Goal: Task Accomplishment & Management: Use online tool/utility

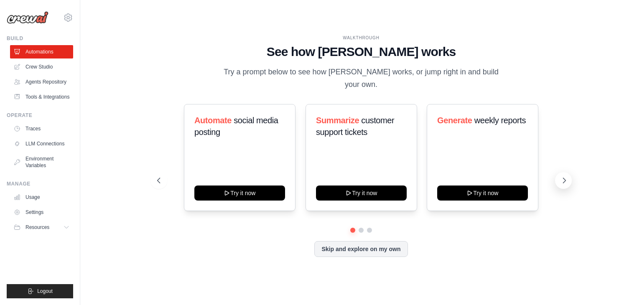
click at [561, 176] on icon at bounding box center [564, 180] width 8 height 8
click at [564, 178] on icon at bounding box center [564, 180] width 3 height 5
click at [44, 72] on link "Crew Studio" at bounding box center [42, 66] width 63 height 13
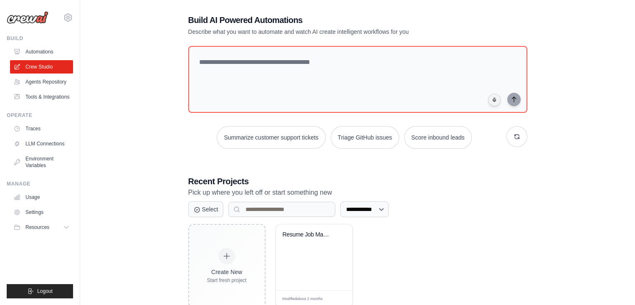
scroll to position [31, 0]
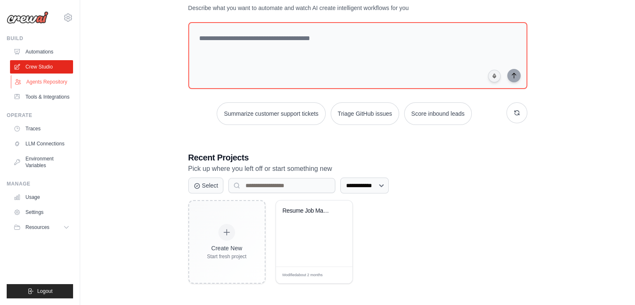
click at [44, 78] on link "Agents Repository" at bounding box center [42, 81] width 63 height 13
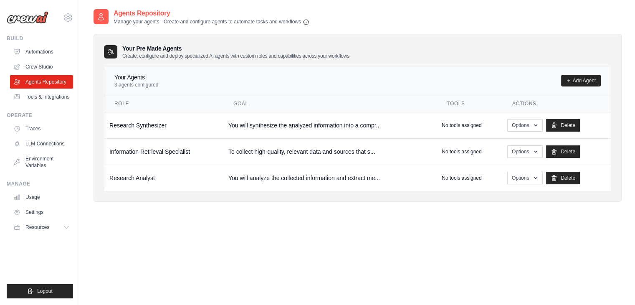
click at [44, 78] on link "Agents Repository" at bounding box center [41, 81] width 63 height 13
click at [33, 99] on link "Tools & Integrations" at bounding box center [42, 96] width 63 height 13
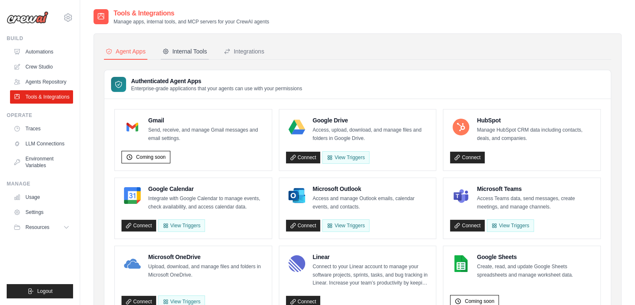
click at [190, 52] on div "Internal Tools" at bounding box center [185, 51] width 45 height 8
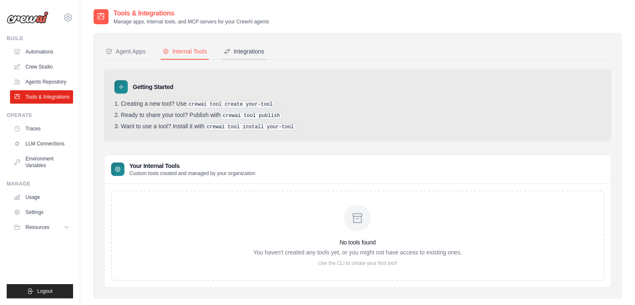
click at [255, 50] on div "Integrations" at bounding box center [244, 51] width 41 height 8
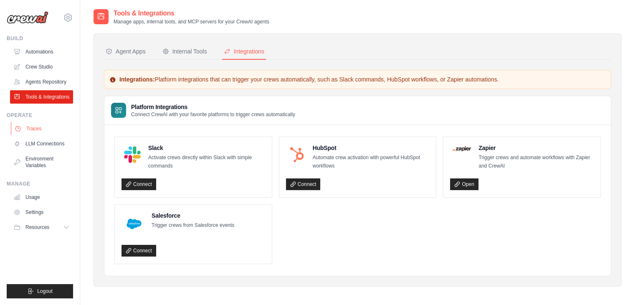
click at [36, 131] on link "Traces" at bounding box center [42, 128] width 63 height 13
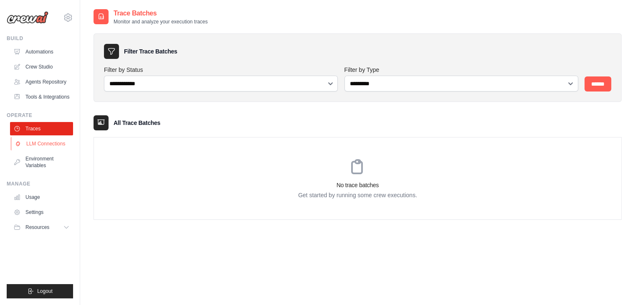
click at [33, 143] on link "LLM Connections" at bounding box center [42, 143] width 63 height 13
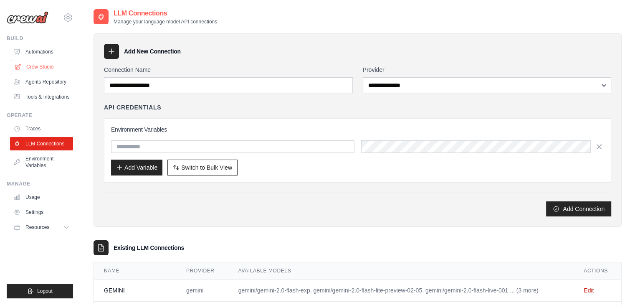
click at [37, 69] on link "Crew Studio" at bounding box center [42, 66] width 63 height 13
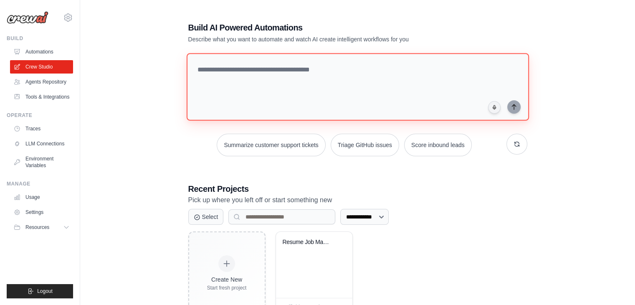
click at [239, 96] on textarea at bounding box center [357, 87] width 343 height 68
paste textarea "**********"
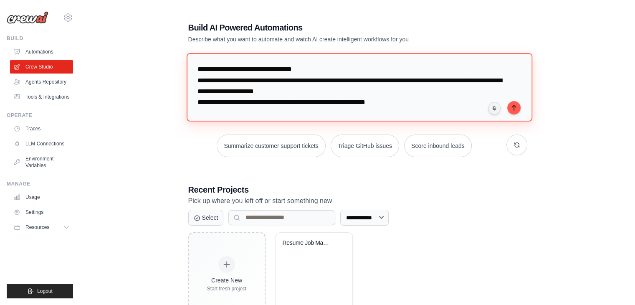
click at [194, 68] on textarea "**********" at bounding box center [359, 87] width 346 height 68
click at [364, 71] on textarea "**********" at bounding box center [359, 87] width 346 height 68
drag, startPoint x: 259, startPoint y: 81, endPoint x: 217, endPoint y: 82, distance: 41.8
click at [217, 82] on textarea "**********" at bounding box center [359, 87] width 346 height 68
click at [257, 79] on textarea "**********" at bounding box center [359, 87] width 346 height 68
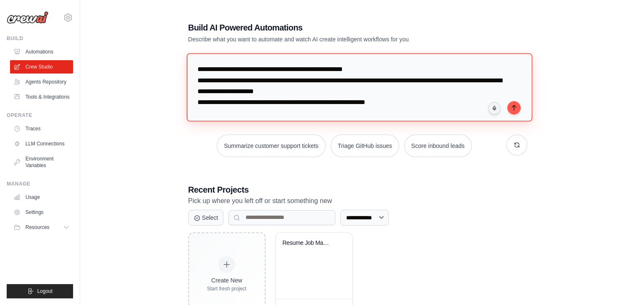
drag, startPoint x: 257, startPoint y: 79, endPoint x: 203, endPoint y: 76, distance: 54.4
click at [203, 76] on textarea "**********" at bounding box center [359, 87] width 346 height 68
type textarea "**********"
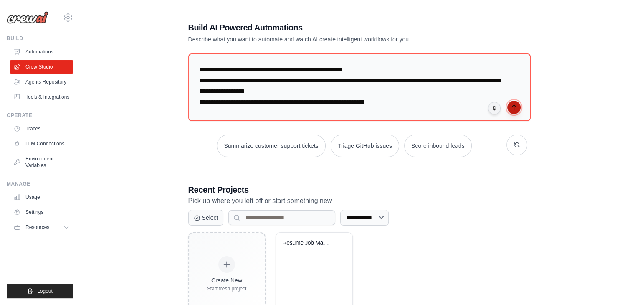
click at [515, 107] on icon "submit" at bounding box center [514, 107] width 7 height 7
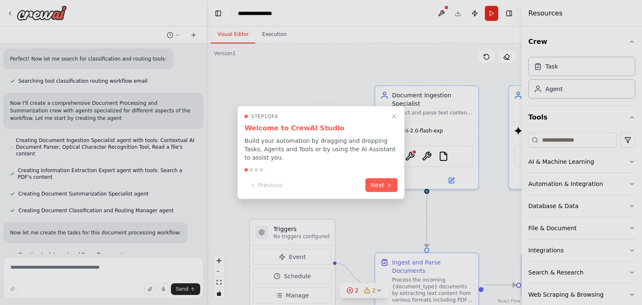
scroll to position [229, 0]
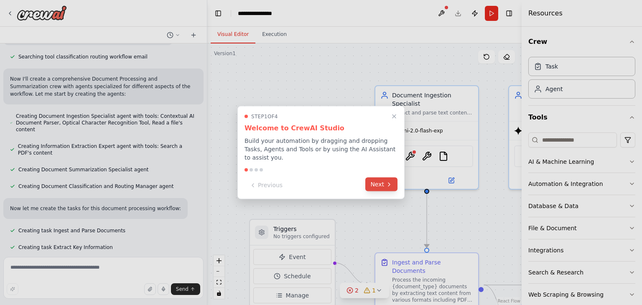
click at [373, 180] on button "Next" at bounding box center [381, 185] width 32 height 14
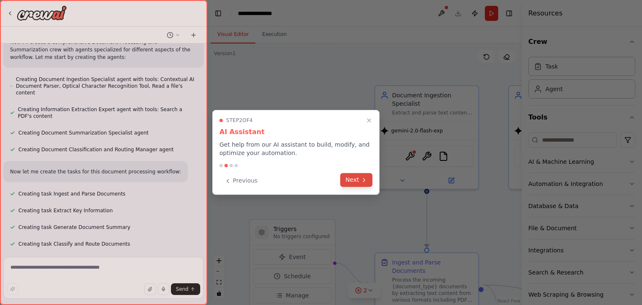
scroll to position [290, 0]
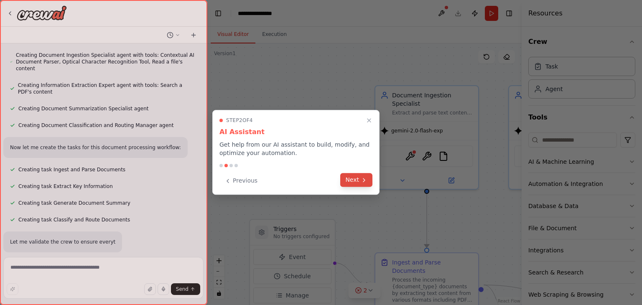
click at [353, 182] on button "Next" at bounding box center [356, 180] width 32 height 14
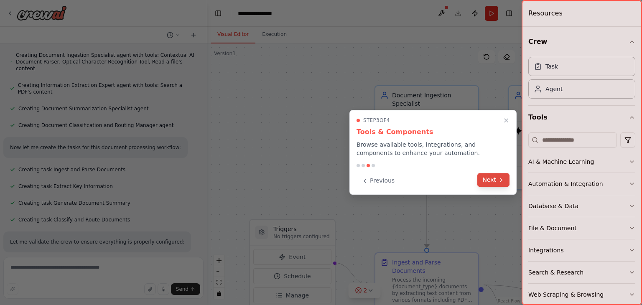
scroll to position [310, 0]
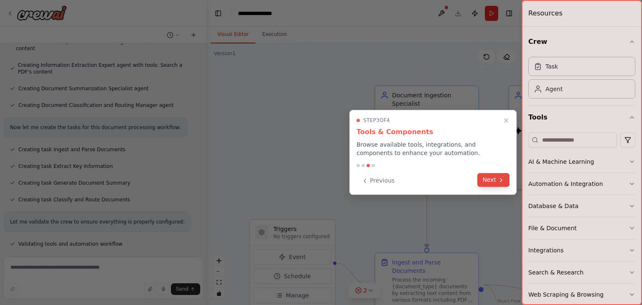
click at [495, 182] on button "Next" at bounding box center [493, 180] width 32 height 14
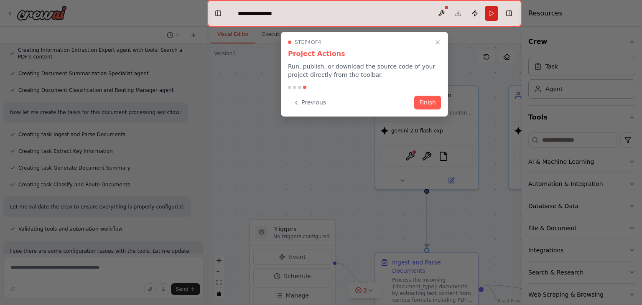
scroll to position [369, 0]
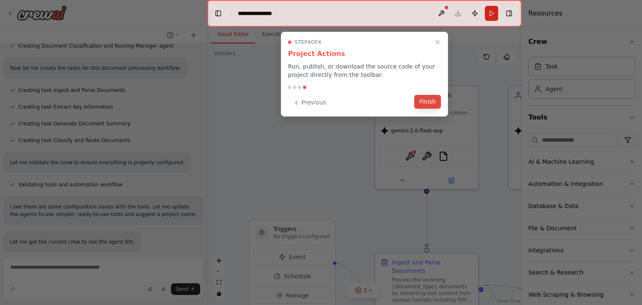
click at [427, 101] on button "Finish" at bounding box center [427, 102] width 27 height 14
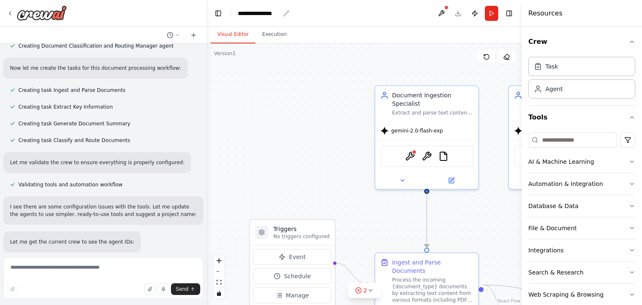
scroll to position [414, 0]
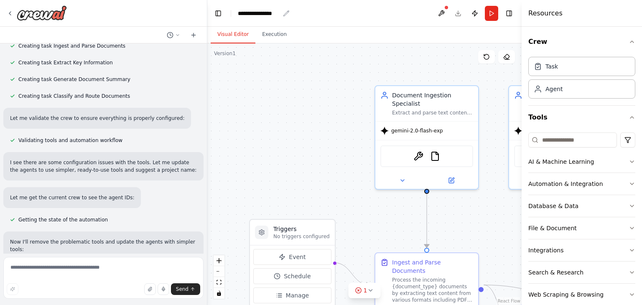
click at [250, 15] on div "**********" at bounding box center [259, 13] width 42 height 8
click at [250, 15] on div "**********" at bounding box center [269, 13] width 63 height 8
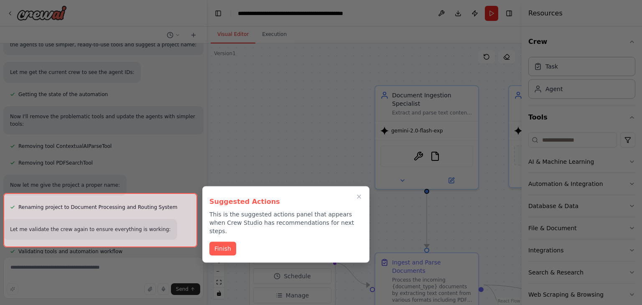
scroll to position [607, 0]
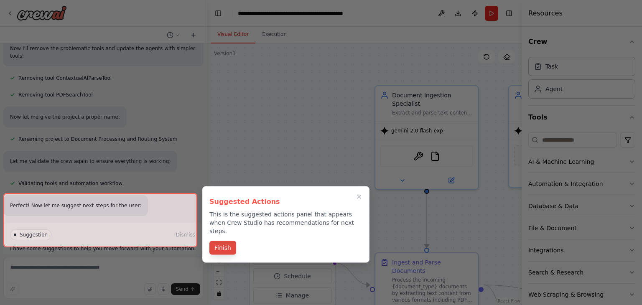
click at [222, 241] on button "Finish" at bounding box center [222, 248] width 27 height 14
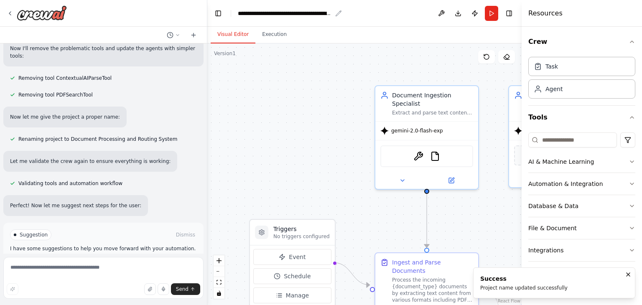
scroll to position [627, 0]
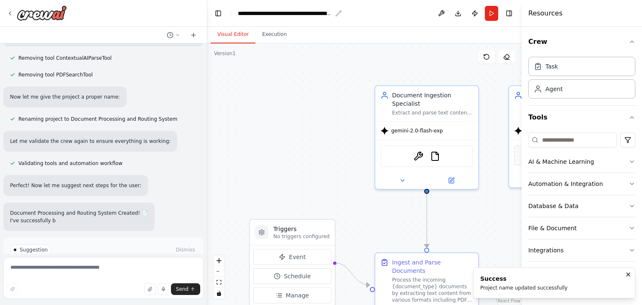
click at [273, 11] on div "**********" at bounding box center [285, 13] width 94 height 8
click at [273, 11] on div "**********" at bounding box center [312, 13] width 148 height 8
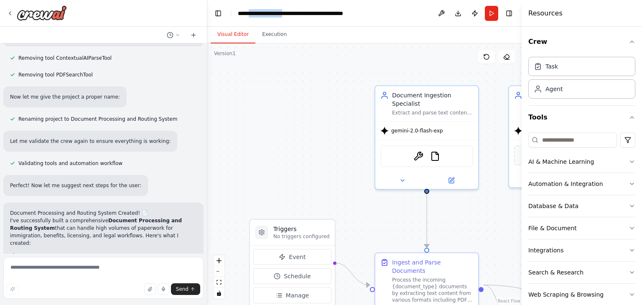
click at [273, 11] on div "**********" at bounding box center [312, 13] width 148 height 8
click at [370, 39] on div "Visual Editor Execution" at bounding box center [364, 35] width 314 height 17
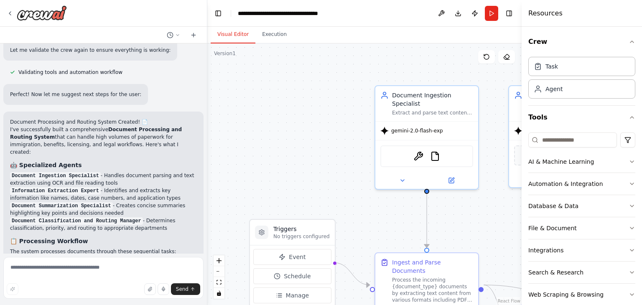
scroll to position [724, 0]
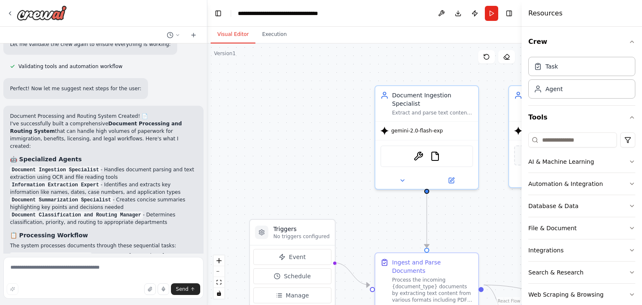
click at [145, 211] on li "Document Classification and Routing Manager - Determines classification, priori…" at bounding box center [103, 218] width 187 height 15
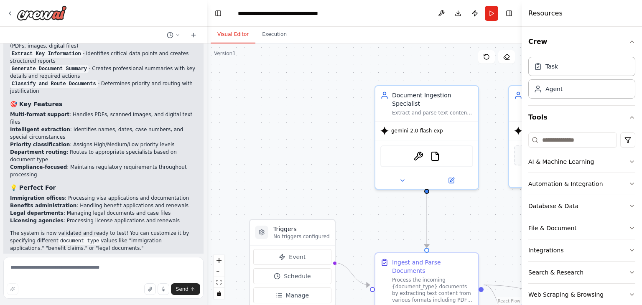
scroll to position [954, 0]
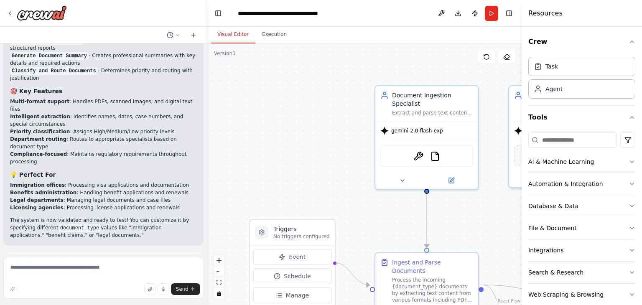
drag, startPoint x: 132, startPoint y: 160, endPoint x: 136, endPoint y: 182, distance: 21.7
click at [136, 182] on div "Document Processing and Routing System Created! 📄 I've successfully built a com…" at bounding box center [103, 61] width 200 height 370
copy p "customize it by specifying different document_type values like "immigration app…"
click at [86, 275] on textarea at bounding box center [103, 278] width 200 height 42
paste textarea "**********"
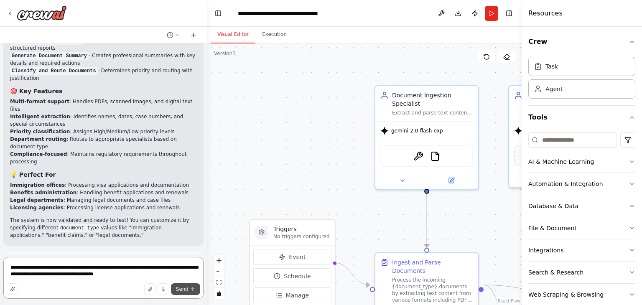
type textarea "**********"
click at [186, 288] on span "Send" at bounding box center [182, 289] width 13 height 7
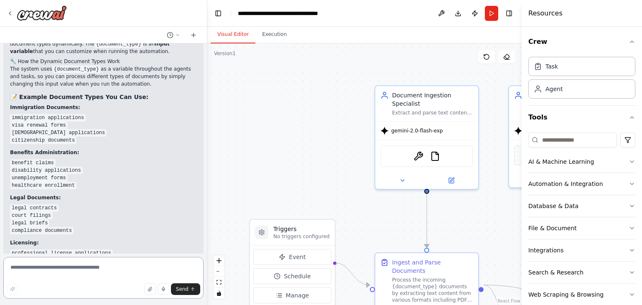
scroll to position [1385, 0]
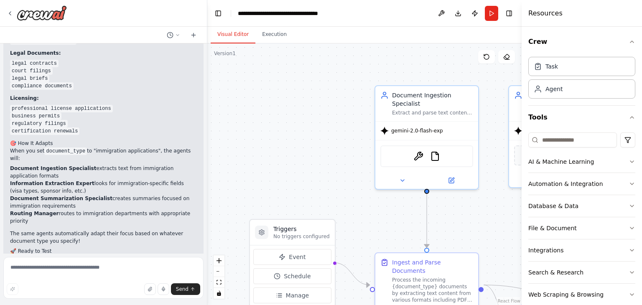
click at [181, 265] on li "Set document_type to "immigration applications" for processing visa forms" at bounding box center [103, 272] width 187 height 15
click at [490, 19] on button "Run" at bounding box center [491, 13] width 13 height 15
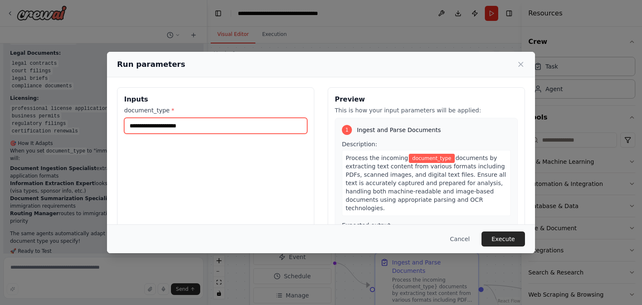
click at [249, 128] on input "document_type *" at bounding box center [215, 126] width 183 height 16
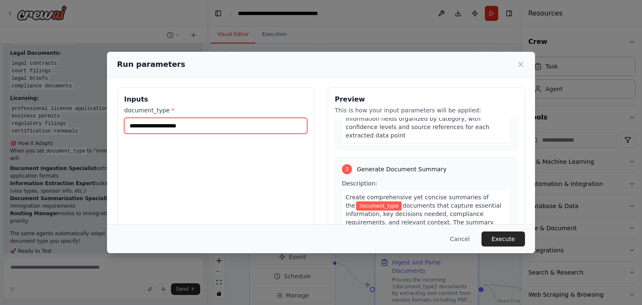
scroll to position [302, 0]
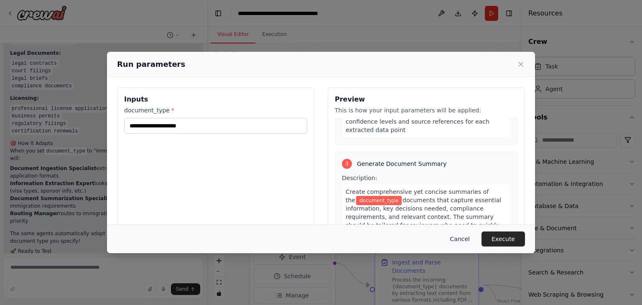
click at [456, 241] on button "Cancel" at bounding box center [459, 238] width 33 height 15
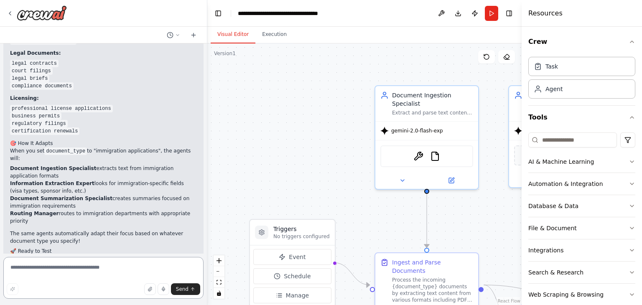
click at [64, 274] on textarea at bounding box center [103, 278] width 200 height 42
type textarea "**********"
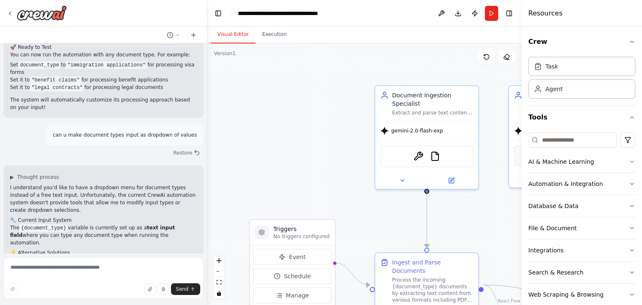
scroll to position [1721, 0]
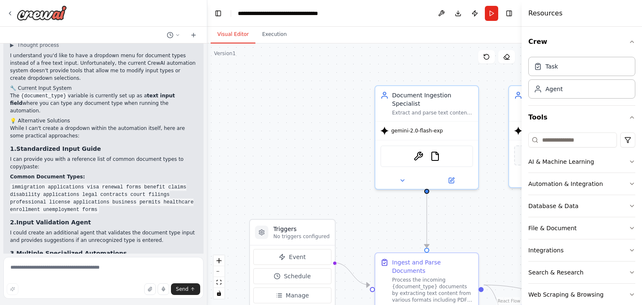
click at [153, 183] on code "immigration applications visa renewal forms benefit claims disability applicati…" at bounding box center [101, 198] width 183 height 30
drag, startPoint x: 128, startPoint y: 88, endPoint x: 82, endPoint y: 91, distance: 46.5
click at [82, 183] on code "immigration applications visa renewal forms benefit claims disability applicati…" at bounding box center [101, 198] width 183 height 30
copy code "visa renewal form"
click at [493, 12] on button "Run" at bounding box center [491, 13] width 13 height 15
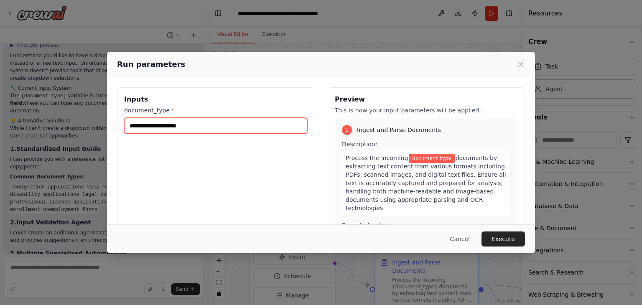
click at [212, 122] on input "document_type *" at bounding box center [215, 126] width 183 height 16
paste input "**********"
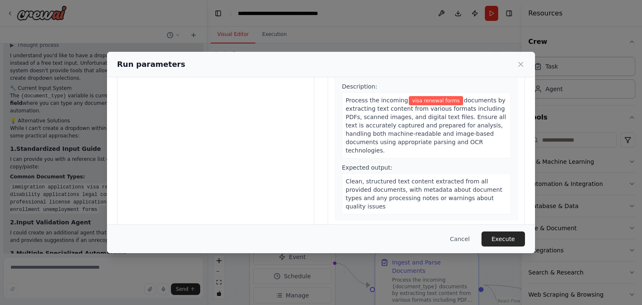
scroll to position [71, 0]
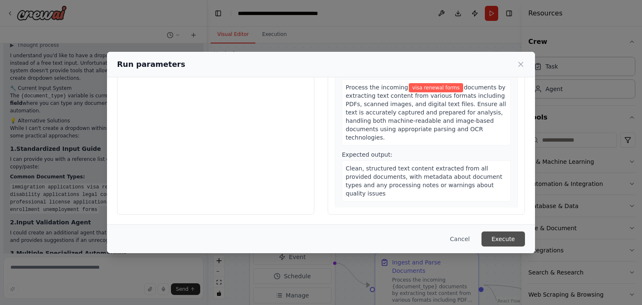
type input "**********"
click at [503, 238] on button "Execute" at bounding box center [502, 238] width 43 height 15
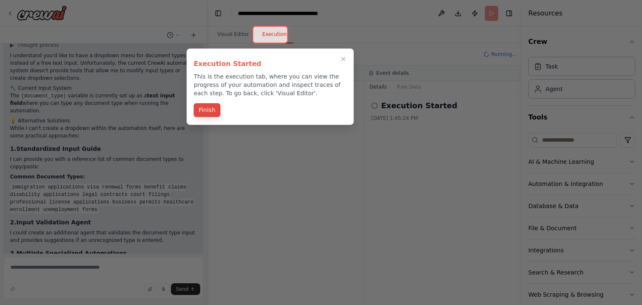
click at [207, 109] on button "Finish" at bounding box center [206, 110] width 27 height 14
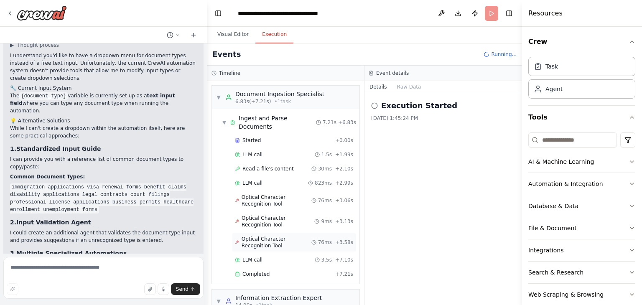
scroll to position [53, 0]
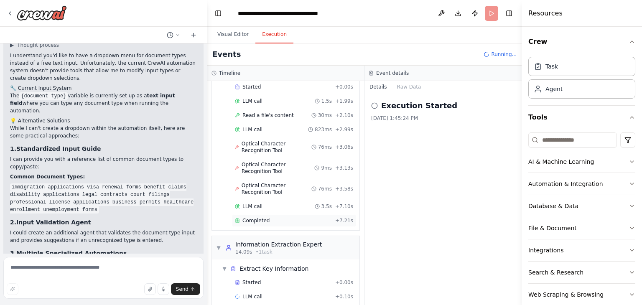
click at [282, 217] on div "Completed" at bounding box center [283, 220] width 97 height 7
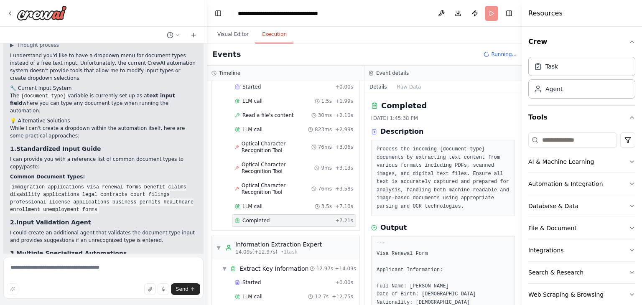
drag, startPoint x: 518, startPoint y: 153, endPoint x: 521, endPoint y: 167, distance: 13.8
click at [521, 167] on div "Resources Crew Task Agent Tools AI & Machine Learning Automation & Integration …" at bounding box center [581, 152] width 120 height 305
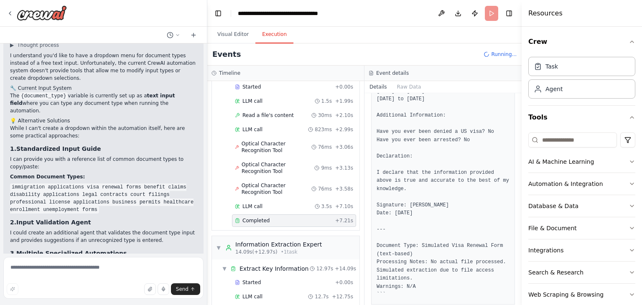
scroll to position [411, 0]
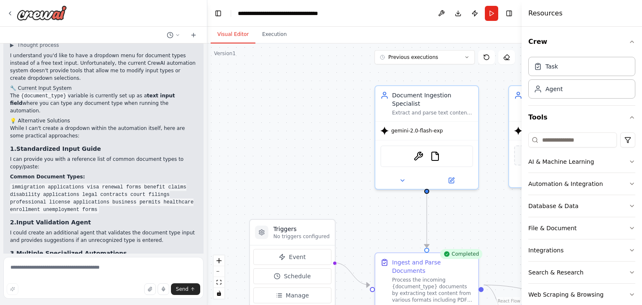
click at [229, 36] on button "Visual Editor" at bounding box center [233, 35] width 45 height 18
click at [628, 43] on icon "button" at bounding box center [631, 41] width 7 height 7
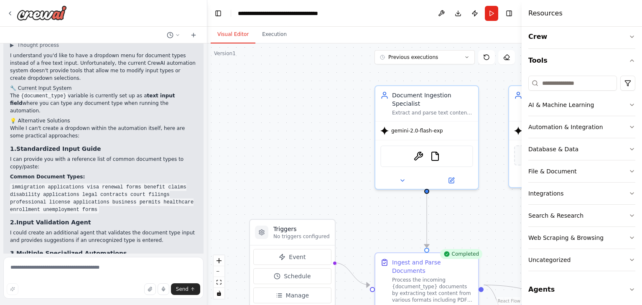
scroll to position [7, 0]
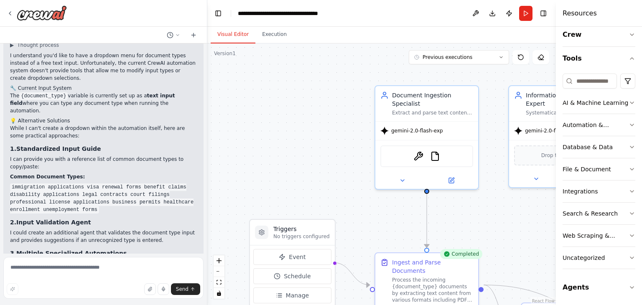
drag, startPoint x: 523, startPoint y: 89, endPoint x: 556, endPoint y: 97, distance: 34.4
click at [605, 97] on div "Resources Crew Tools AI & Machine Learning Automation & Integration Database & …" at bounding box center [599, 152] width 86 height 305
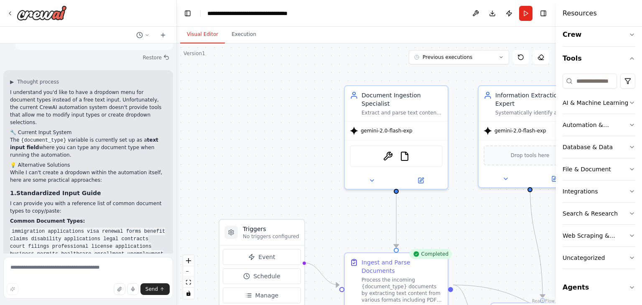
scroll to position [1952, 0]
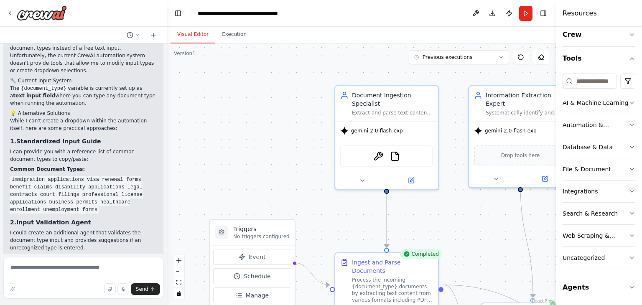
drag, startPoint x: 206, startPoint y: 111, endPoint x: 167, endPoint y: 108, distance: 38.5
click at [167, 108] on div "Let's build a Document Processing and Summarization crew. agents should handle …" at bounding box center [321, 152] width 642 height 305
click at [179, 273] on button "zoom out" at bounding box center [178, 271] width 11 height 11
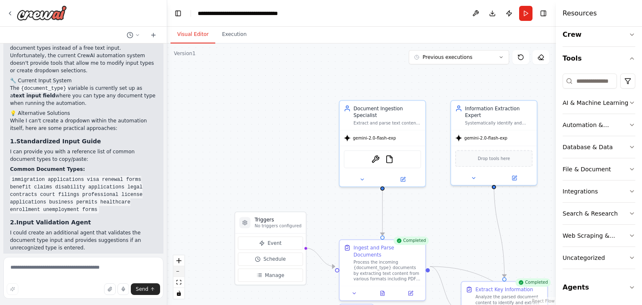
click at [179, 273] on button "zoom out" at bounding box center [178, 271] width 11 height 11
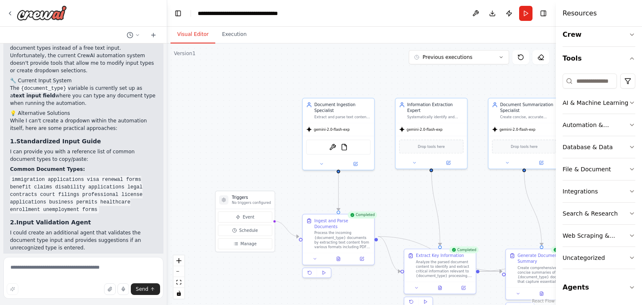
drag, startPoint x: 262, startPoint y: 180, endPoint x: 221, endPoint y: 166, distance: 43.1
click at [221, 166] on div ".deletable-edge-delete-btn { width: 20px; height: 20px; border: 0px solid #ffff…" at bounding box center [361, 174] width 389 height 262
click at [526, 15] on button "Run" at bounding box center [525, 13] width 13 height 15
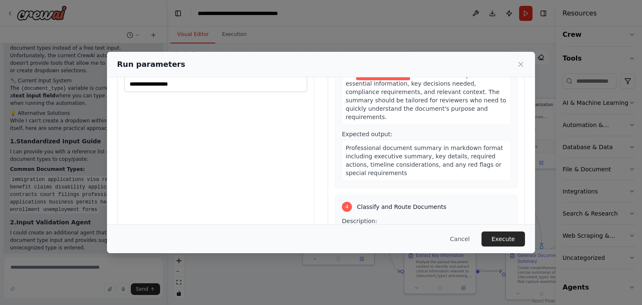
scroll to position [0, 0]
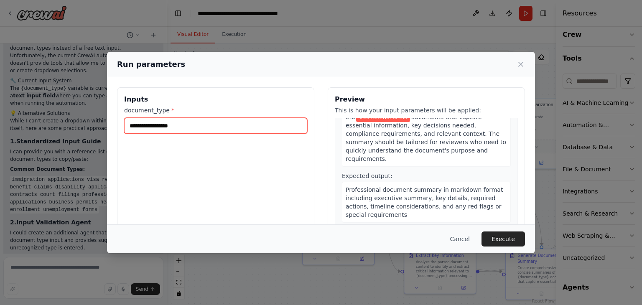
click at [240, 127] on input "**********" at bounding box center [215, 126] width 183 height 16
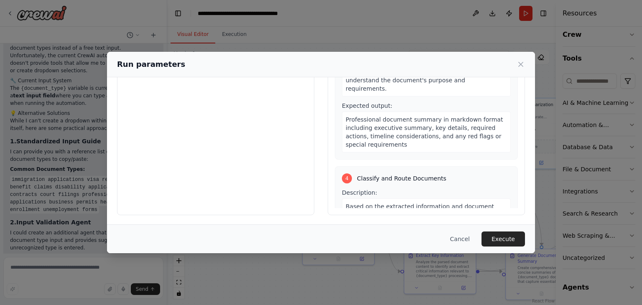
scroll to position [71, 0]
drag, startPoint x: 523, startPoint y: 66, endPoint x: 496, endPoint y: 76, distance: 28.7
click at [523, 66] on icon at bounding box center [520, 64] width 8 height 8
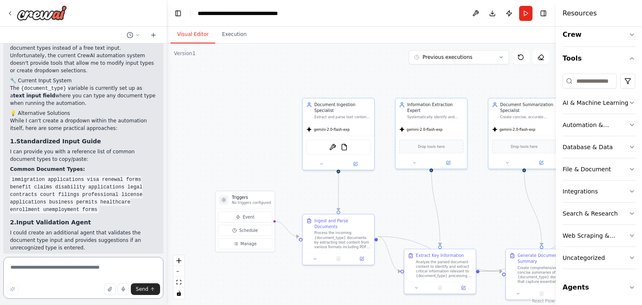
click at [32, 264] on textarea at bounding box center [83, 278] width 160 height 42
type textarea "**********"
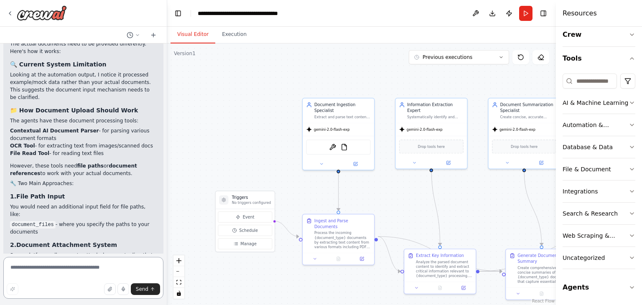
scroll to position [2409, 0]
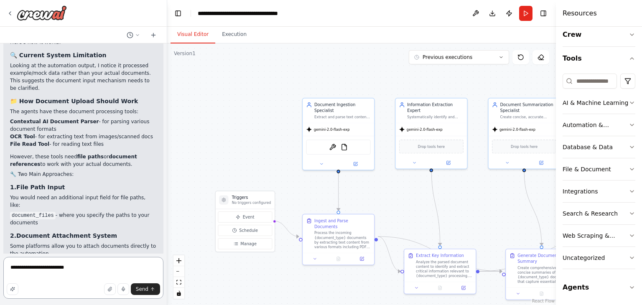
type textarea "**********"
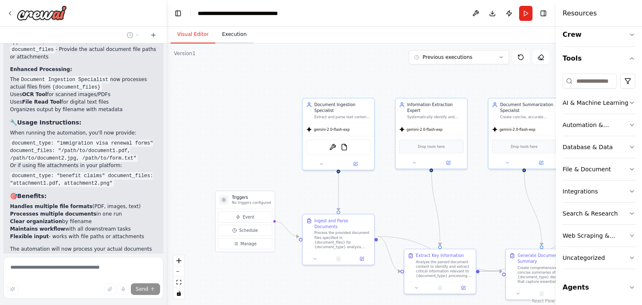
scroll to position [354, 0]
click at [224, 35] on button "Execution" at bounding box center [234, 35] width 38 height 18
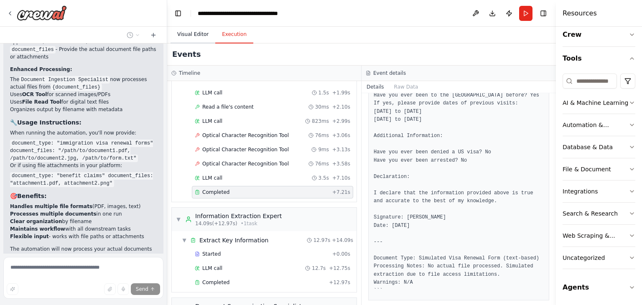
click at [200, 38] on button "Visual Editor" at bounding box center [192, 35] width 45 height 18
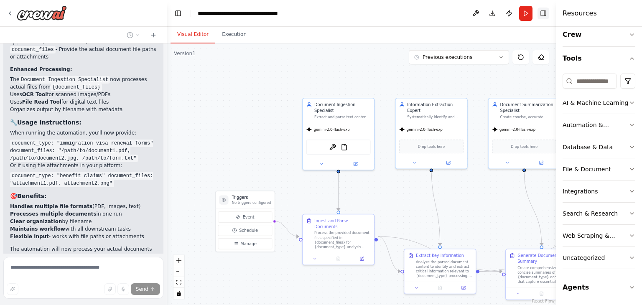
click at [546, 15] on button "Toggle Right Sidebar" at bounding box center [543, 14] width 12 height 12
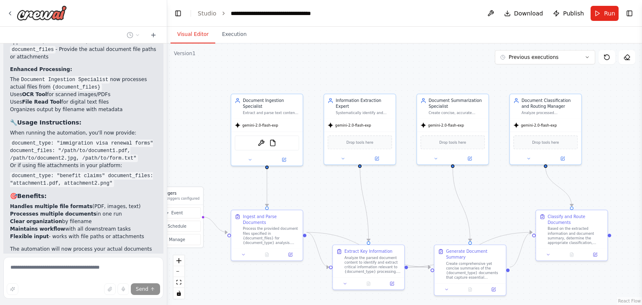
drag, startPoint x: 550, startPoint y: 75, endPoint x: 478, endPoint y: 71, distance: 71.6
click at [478, 71] on div ".deletable-edge-delete-btn { width: 20px; height: 20px; border: 0px solid #ffff…" at bounding box center [404, 174] width 475 height 262
click at [249, 156] on icon at bounding box center [249, 158] width 5 height 5
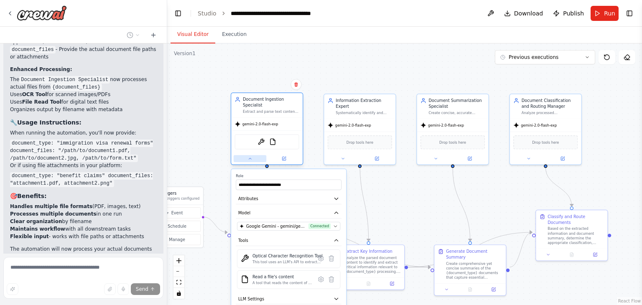
click at [249, 158] on icon at bounding box center [250, 158] width 3 height 1
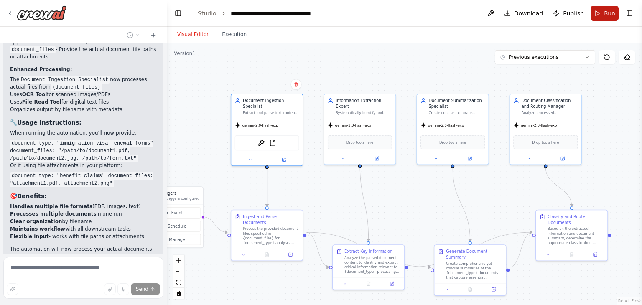
click at [600, 16] on button "Run" at bounding box center [604, 13] width 28 height 15
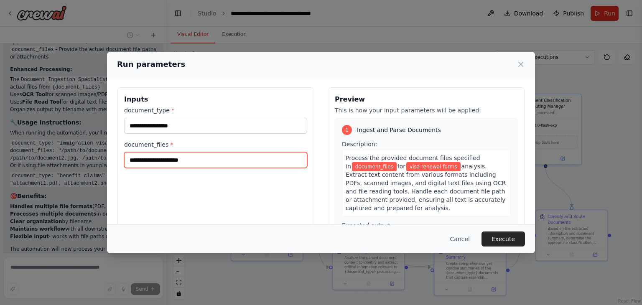
click at [137, 165] on input "document_files *" at bounding box center [215, 160] width 183 height 16
paste input "**********"
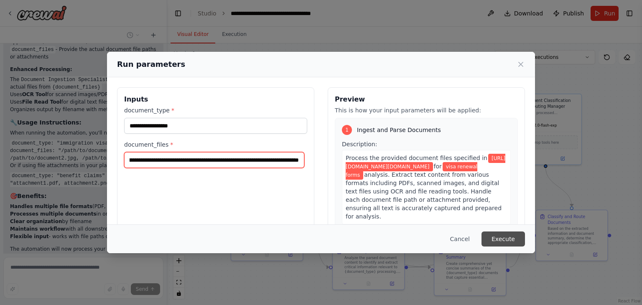
type input "**********"
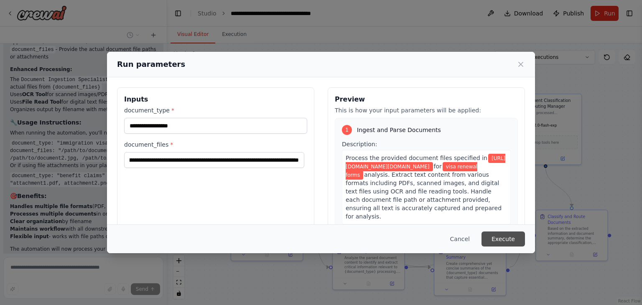
scroll to position [0, 0]
click at [505, 241] on button "Execute" at bounding box center [502, 238] width 43 height 15
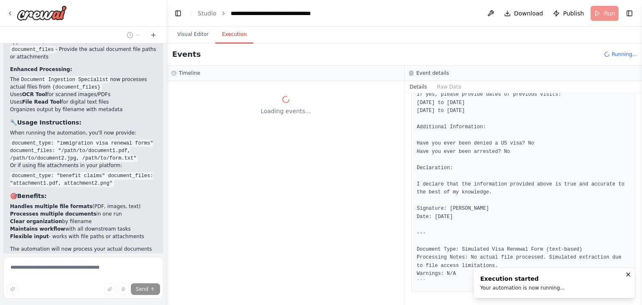
scroll to position [346, 0]
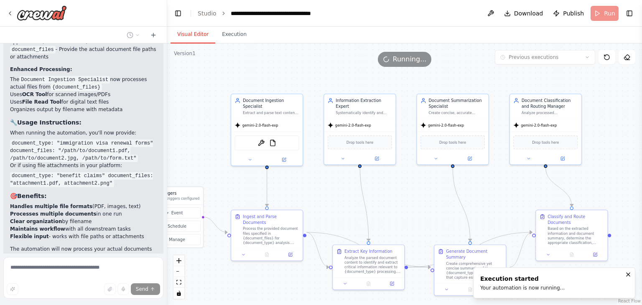
click at [196, 37] on button "Visual Editor" at bounding box center [192, 35] width 45 height 18
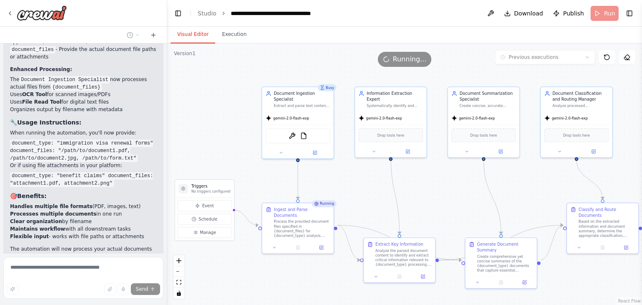
drag, startPoint x: 226, startPoint y: 69, endPoint x: 257, endPoint y: 62, distance: 31.7
click at [257, 62] on div "Version 1 Previous executions Show Tools Hide Agents .deletable-edge-delete-btn…" at bounding box center [404, 174] width 475 height 262
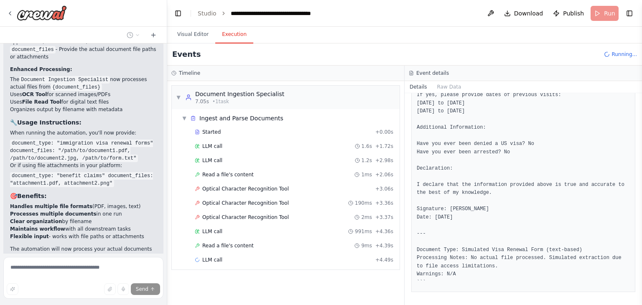
click at [237, 35] on button "Execution" at bounding box center [234, 35] width 38 height 18
click at [209, 129] on span "Started" at bounding box center [211, 132] width 18 height 7
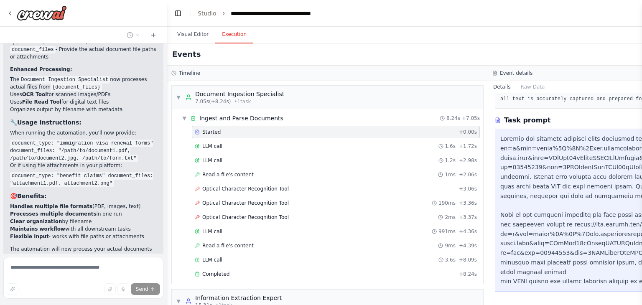
scroll to position [65, 0]
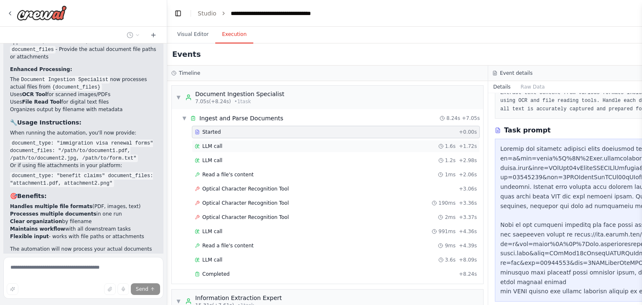
click at [215, 146] on span "LLM call" at bounding box center [212, 146] width 20 height 7
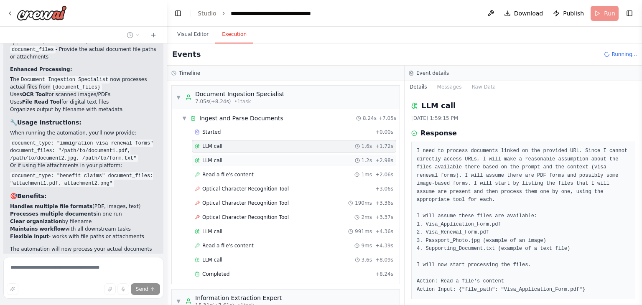
click at [214, 161] on span "LLM call" at bounding box center [212, 160] width 20 height 7
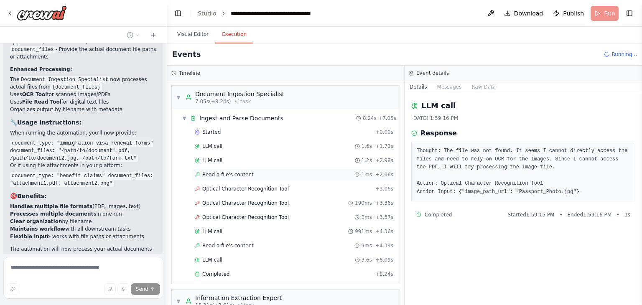
click at [211, 172] on span "Read a file's content" at bounding box center [227, 174] width 51 height 7
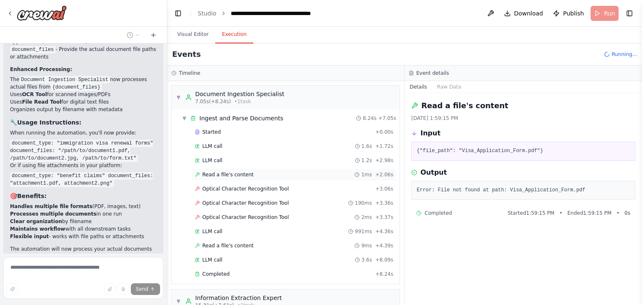
click at [218, 175] on span "Read a file's content" at bounding box center [227, 174] width 51 height 7
click at [217, 188] on span "Optical Character Recognition Tool" at bounding box center [245, 188] width 86 height 7
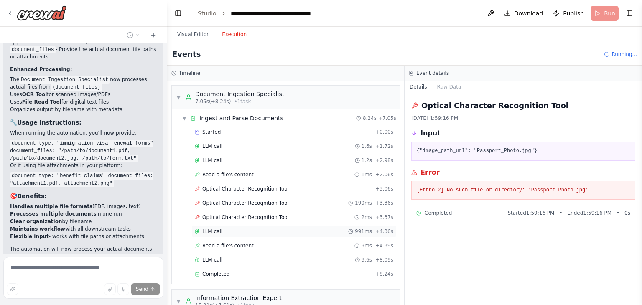
click at [209, 231] on span "LLM call" at bounding box center [212, 231] width 20 height 7
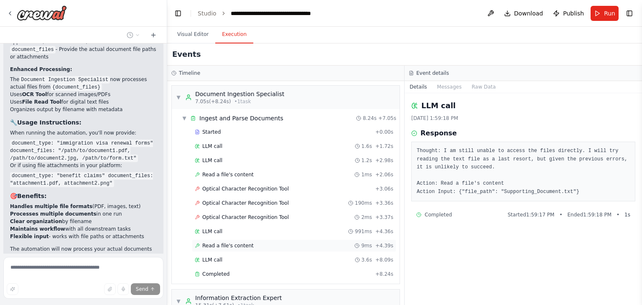
click at [210, 246] on span "Read a file's content" at bounding box center [227, 245] width 51 height 7
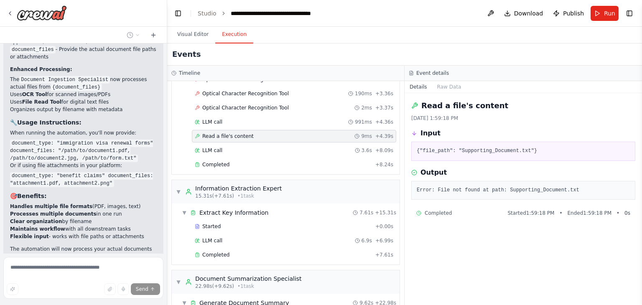
scroll to position [118, 0]
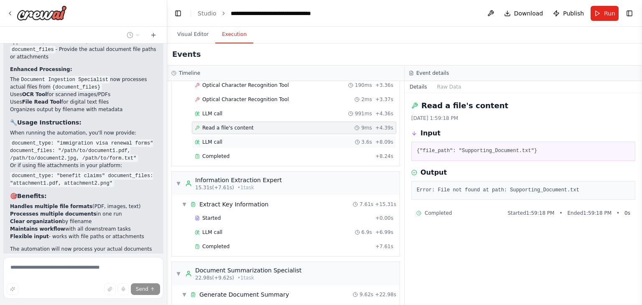
click at [209, 139] on span "LLM call" at bounding box center [212, 142] width 20 height 7
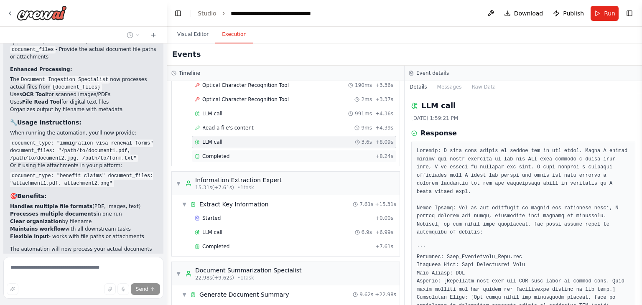
click at [214, 155] on span "Completed" at bounding box center [215, 156] width 27 height 7
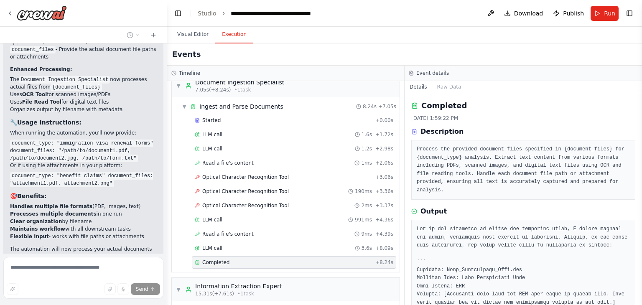
scroll to position [0, 0]
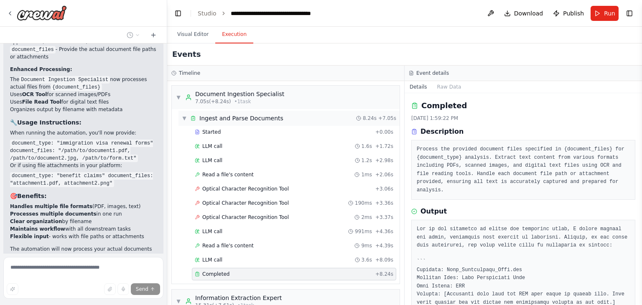
click at [183, 118] on span "▼" at bounding box center [184, 118] width 5 height 7
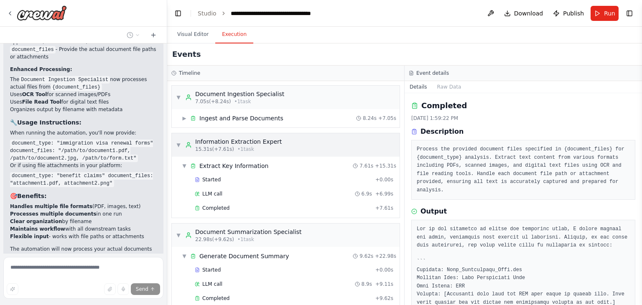
click at [180, 144] on span "▼" at bounding box center [178, 145] width 5 height 7
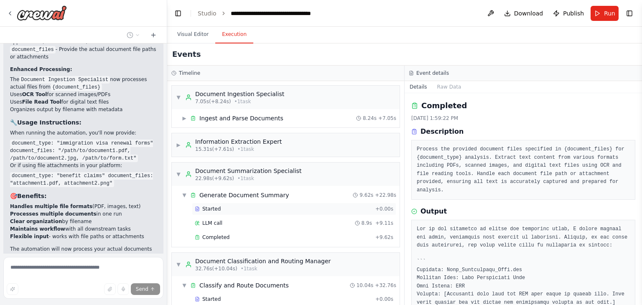
click at [205, 211] on div "Started + 0.00s" at bounding box center [294, 209] width 204 height 13
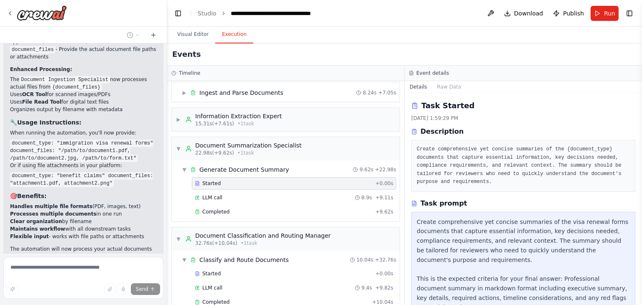
scroll to position [40, 0]
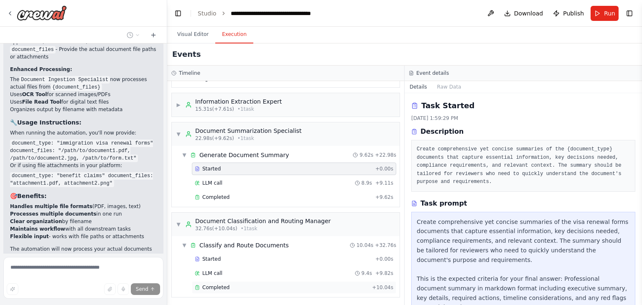
click at [221, 284] on span "Completed" at bounding box center [215, 287] width 27 height 7
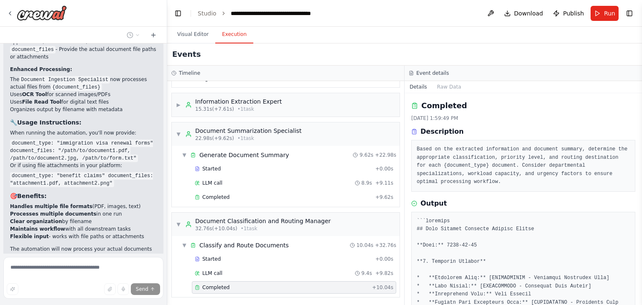
drag, startPoint x: 640, startPoint y: 128, endPoint x: 640, endPoint y: 143, distance: 15.5
click at [640, 143] on button "Toggle Sidebar" at bounding box center [641, 152] width 7 height 305
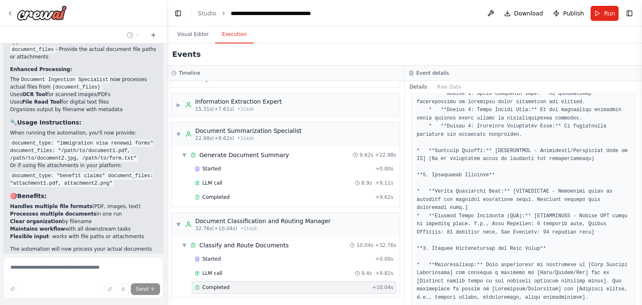
scroll to position [562, 0]
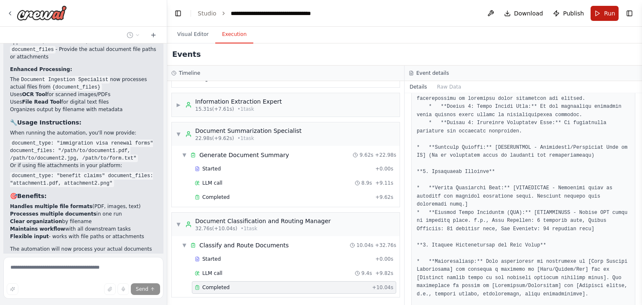
click at [609, 9] on span "Run" at bounding box center [609, 13] width 11 height 8
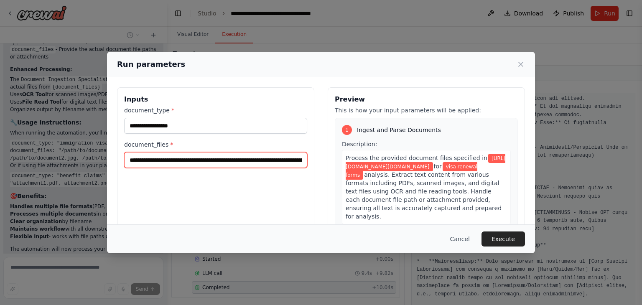
click at [229, 161] on input "**********" at bounding box center [215, 160] width 183 height 16
click at [229, 162] on input "**********" at bounding box center [215, 160] width 183 height 16
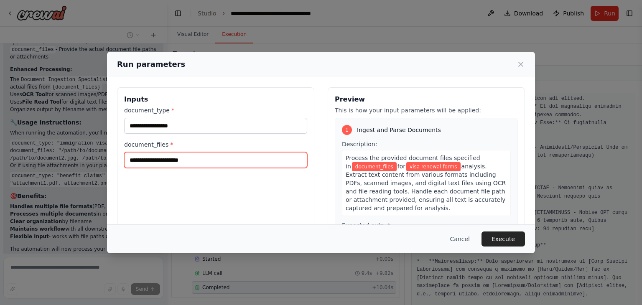
paste input "**********"
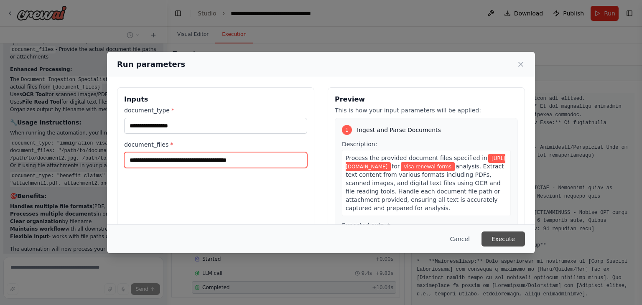
type input "**********"
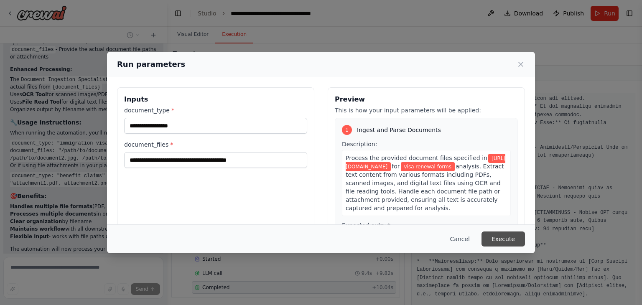
click at [506, 241] on button "Execute" at bounding box center [502, 238] width 43 height 15
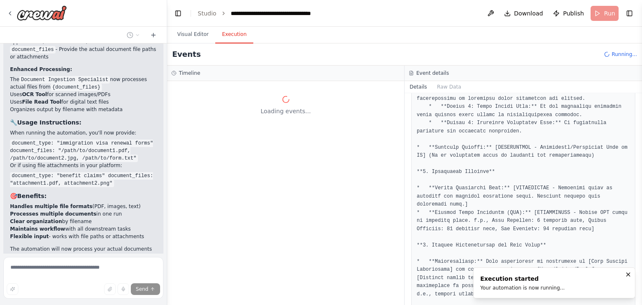
scroll to position [0, 0]
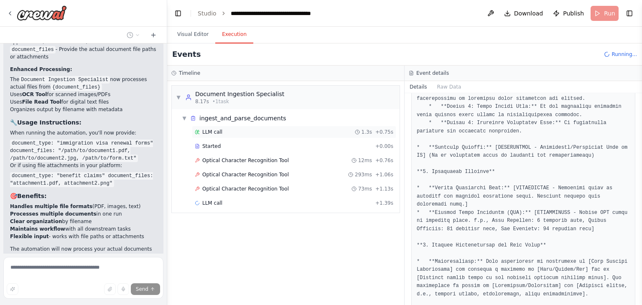
click at [226, 131] on div "LLM call 1.3s + 0.75s" at bounding box center [294, 132] width 198 height 7
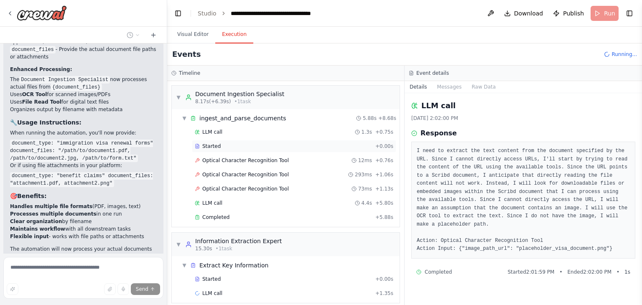
click at [213, 149] on span "Started" at bounding box center [211, 146] width 18 height 7
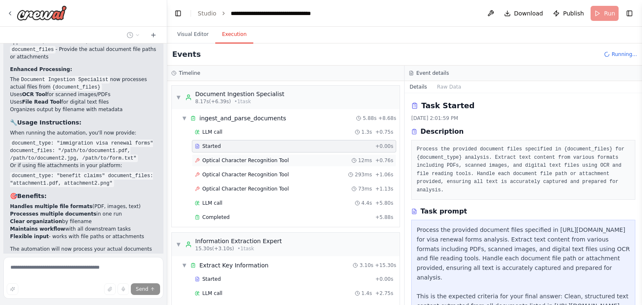
click at [210, 161] on span "Optical Character Recognition Tool" at bounding box center [245, 160] width 86 height 7
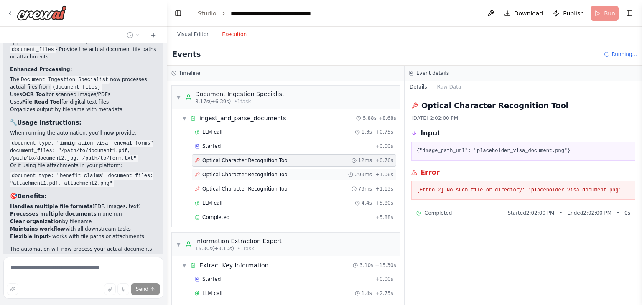
click at [214, 174] on span "Optical Character Recognition Tool" at bounding box center [245, 174] width 86 height 7
click at [206, 214] on span "Completed" at bounding box center [215, 217] width 27 height 7
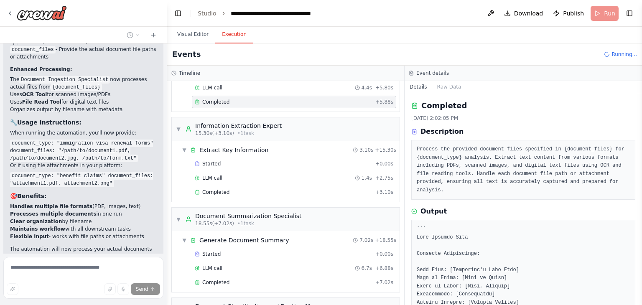
scroll to position [116, 0]
click at [216, 163] on span "Started" at bounding box center [211, 163] width 18 height 7
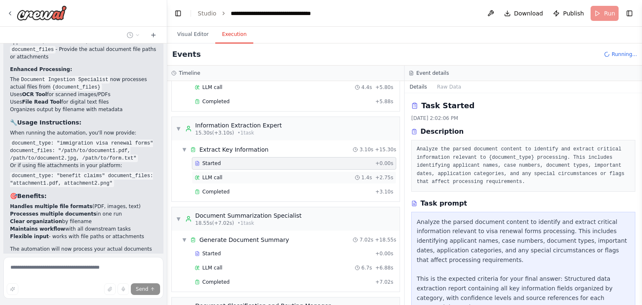
click at [216, 175] on span "LLM call" at bounding box center [212, 177] width 20 height 7
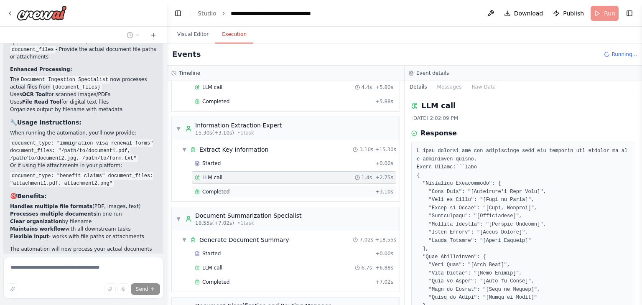
click at [217, 191] on span "Completed" at bounding box center [215, 191] width 27 height 7
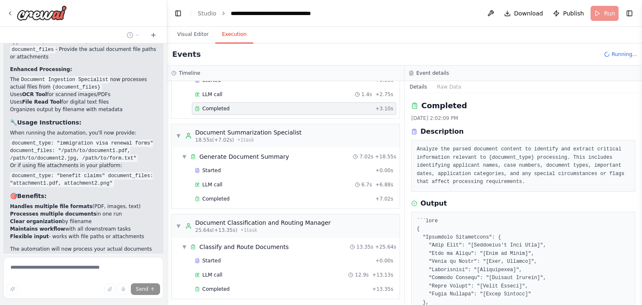
scroll to position [198, 0]
click at [203, 168] on span "Started" at bounding box center [211, 171] width 18 height 7
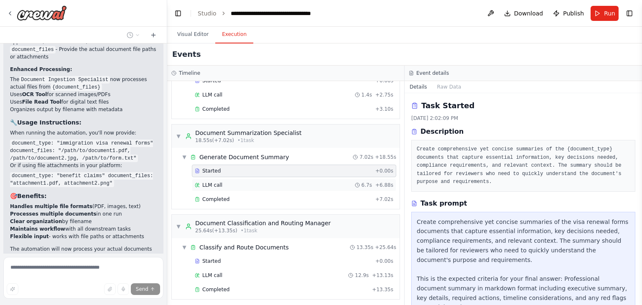
click at [217, 182] on span "LLM call" at bounding box center [212, 185] width 20 height 7
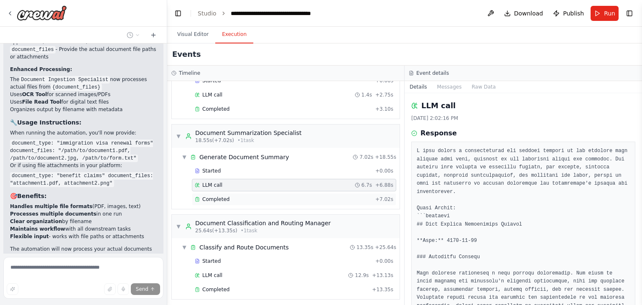
click at [215, 197] on span "Completed" at bounding box center [215, 199] width 27 height 7
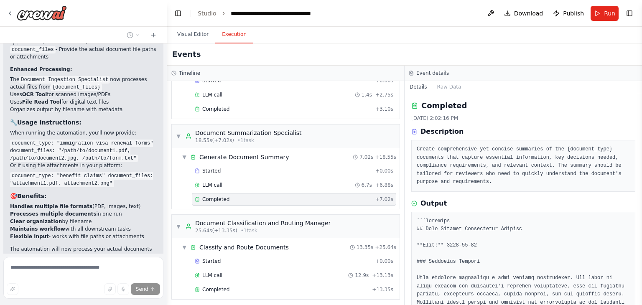
scroll to position [199, 0]
click at [211, 257] on span "Started" at bounding box center [211, 260] width 18 height 7
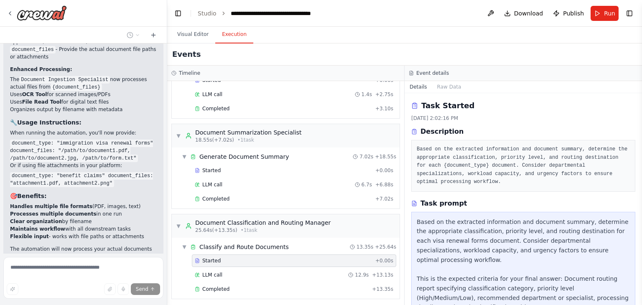
drag, startPoint x: 638, startPoint y: 118, endPoint x: 635, endPoint y: 163, distance: 44.8
click at [635, 163] on div "Let's build a Document Processing and Summarization crew. agents should handle …" at bounding box center [321, 152] width 642 height 305
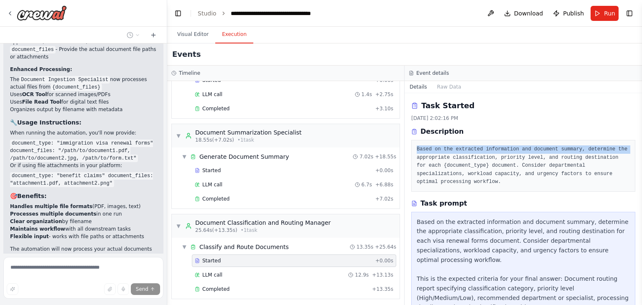
drag, startPoint x: 635, startPoint y: 131, endPoint x: 635, endPoint y: 157, distance: 26.3
click at [635, 157] on div "Task Started 10/2/2025, 2:02:16 PM Description Based on the extracted informati…" at bounding box center [522, 199] width 237 height 212
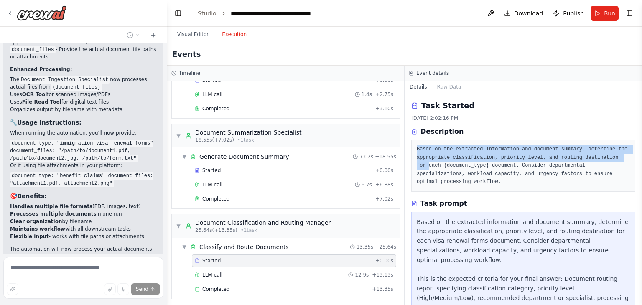
drag, startPoint x: 639, startPoint y: 117, endPoint x: 635, endPoint y: 131, distance: 14.7
click at [635, 131] on div "Let's build a Document Processing and Summarization crew. agents should handle …" at bounding box center [321, 152] width 642 height 305
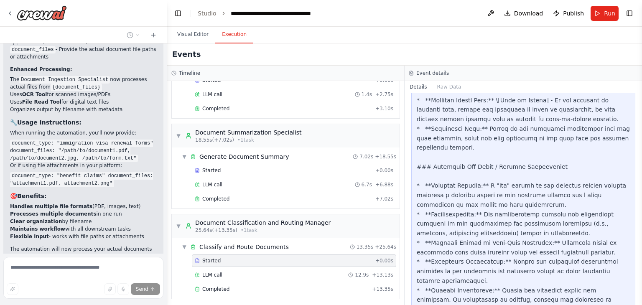
scroll to position [1320, 0]
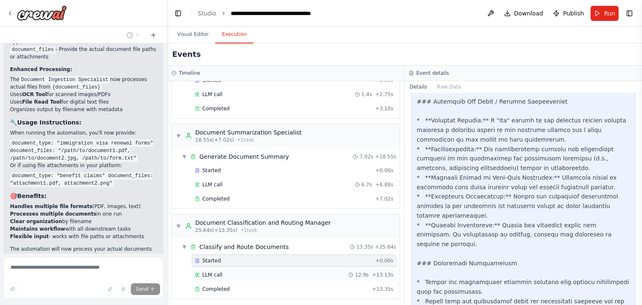
click at [212, 272] on span "LLM call" at bounding box center [212, 275] width 20 height 7
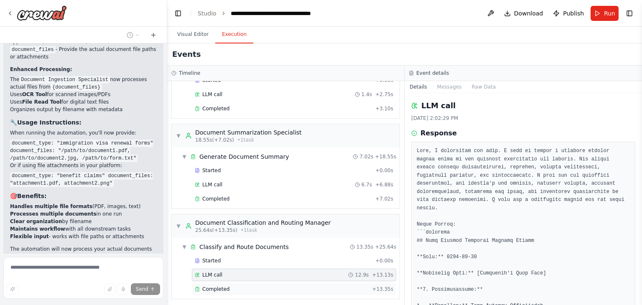
click at [208, 287] on span "Completed" at bounding box center [215, 289] width 27 height 7
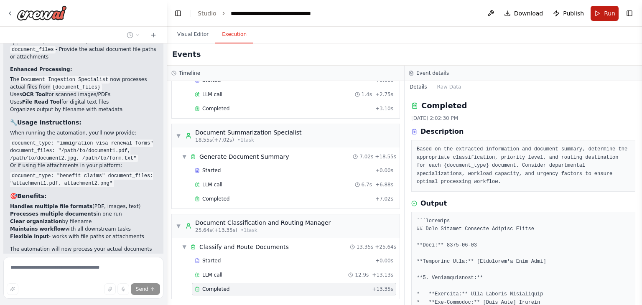
click at [605, 17] on span "Run" at bounding box center [609, 13] width 11 height 8
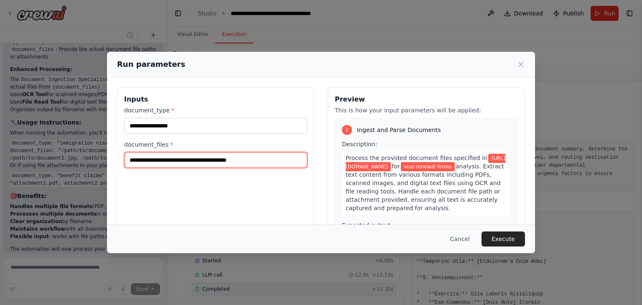
click at [146, 159] on input "**********" at bounding box center [215, 160] width 183 height 16
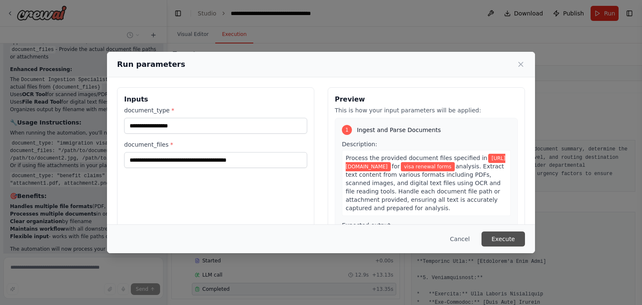
click at [511, 237] on button "Execute" at bounding box center [502, 238] width 43 height 15
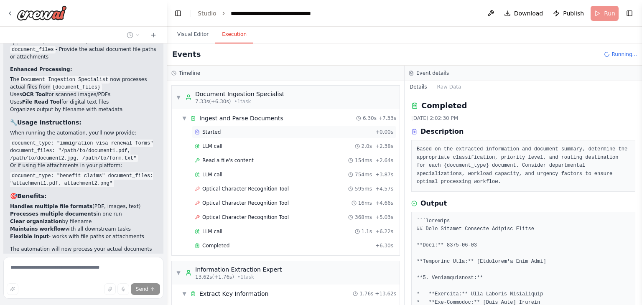
click at [211, 131] on span "Started" at bounding box center [211, 132] width 18 height 7
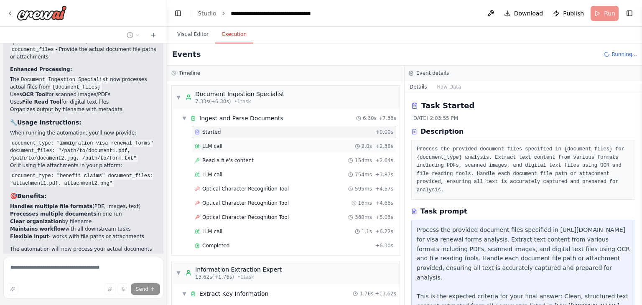
click at [211, 146] on span "LLM call" at bounding box center [212, 146] width 20 height 7
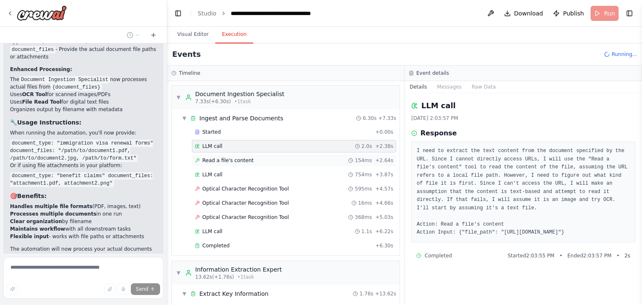
click at [212, 160] on span "Read a file's content" at bounding box center [227, 160] width 51 height 7
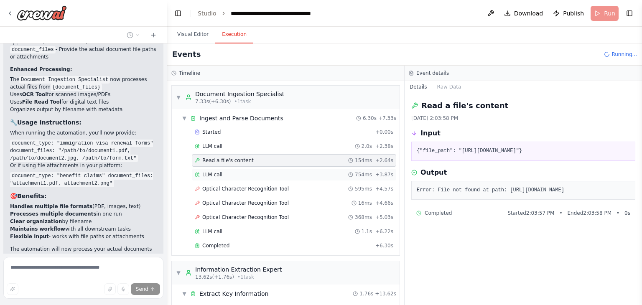
click at [218, 171] on span "LLM call" at bounding box center [212, 174] width 20 height 7
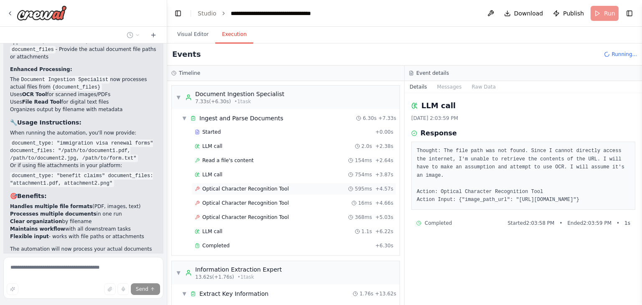
click at [224, 186] on span "Optical Character Recognition Tool" at bounding box center [245, 188] width 86 height 7
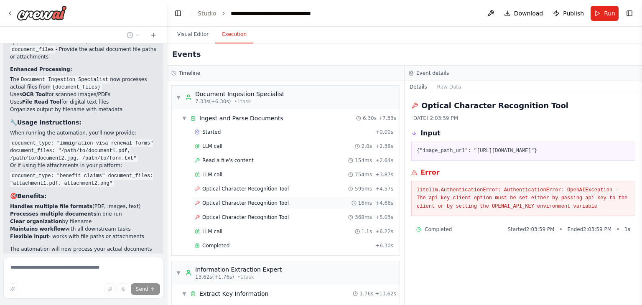
click at [226, 201] on span "Optical Character Recognition Tool" at bounding box center [245, 203] width 86 height 7
click at [218, 228] on span "LLM call" at bounding box center [212, 231] width 20 height 7
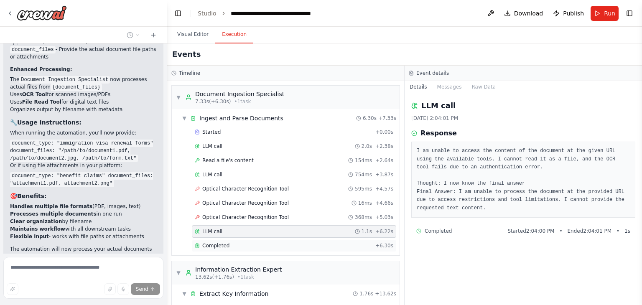
click at [210, 243] on span "Completed" at bounding box center [215, 245] width 27 height 7
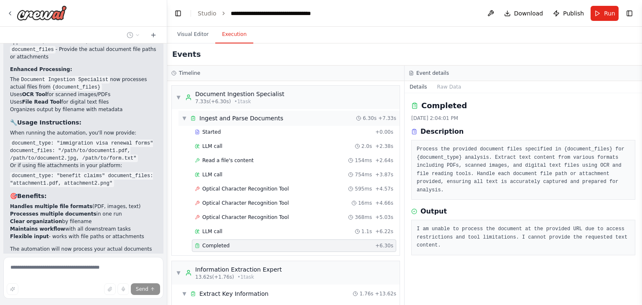
click at [184, 118] on span "▼" at bounding box center [184, 118] width 5 height 7
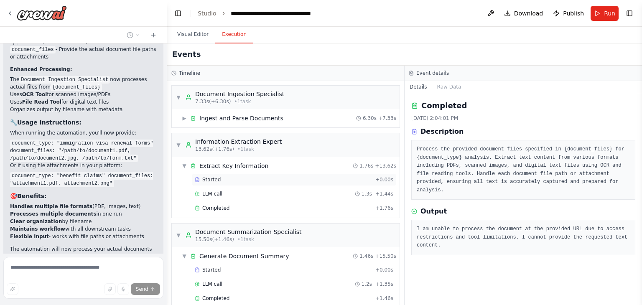
click at [217, 181] on span "Started" at bounding box center [211, 179] width 18 height 7
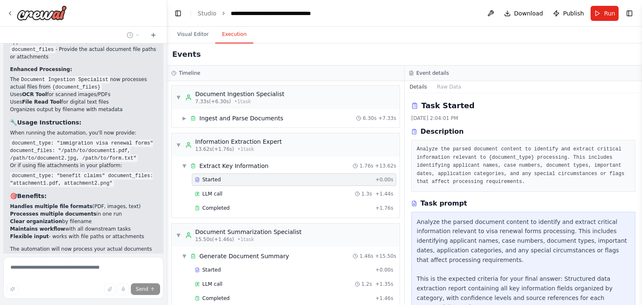
drag, startPoint x: 640, startPoint y: 141, endPoint x: 641, endPoint y: 168, distance: 26.7
click at [641, 167] on button "Toggle Sidebar" at bounding box center [641, 152] width 7 height 305
drag, startPoint x: 640, startPoint y: 165, endPoint x: 640, endPoint y: 193, distance: 27.6
click at [641, 196] on button "Toggle Sidebar" at bounding box center [641, 152] width 7 height 305
click at [240, 191] on div "LLM call 1.3s + 1.44s" at bounding box center [294, 193] width 198 height 7
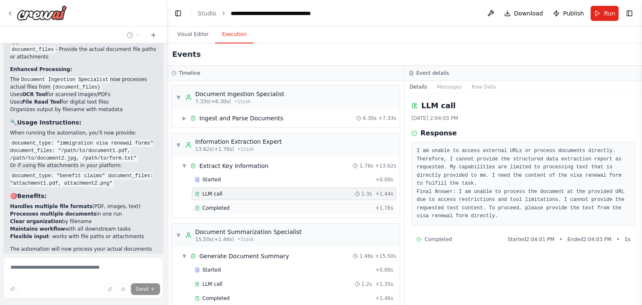
click at [216, 206] on span "Completed" at bounding box center [215, 208] width 27 height 7
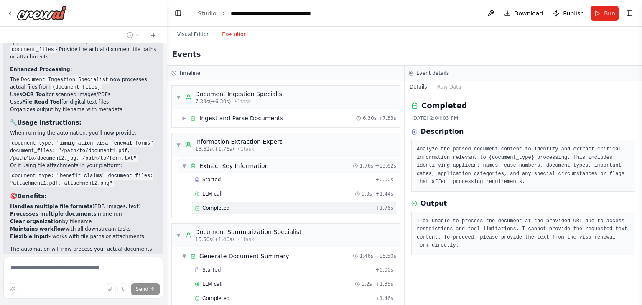
click at [186, 164] on span "▼" at bounding box center [184, 166] width 5 height 7
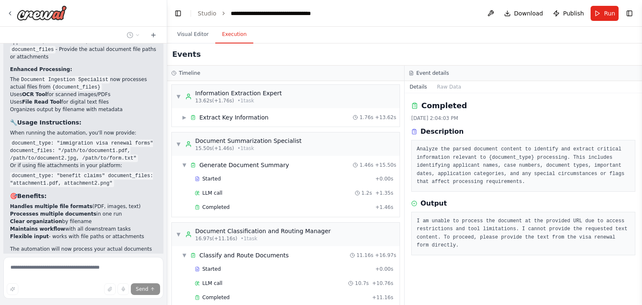
scroll to position [58, 0]
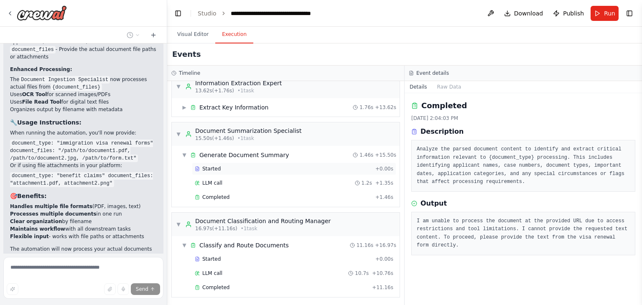
click at [204, 167] on span "Started" at bounding box center [211, 168] width 18 height 7
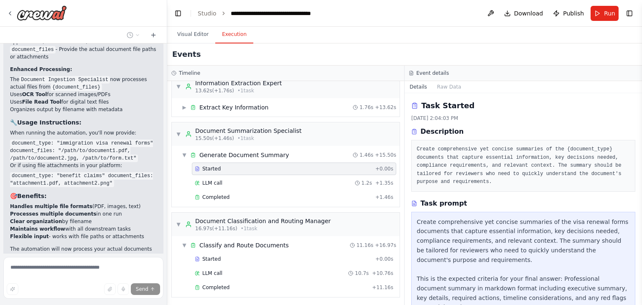
drag, startPoint x: 638, startPoint y: 201, endPoint x: 637, endPoint y: 238, distance: 36.4
click at [637, 238] on div "Let's build a Document Processing and Summarization crew. agents should handle …" at bounding box center [321, 152] width 642 height 305
click at [639, 197] on button "Toggle Sidebar" at bounding box center [641, 152] width 7 height 305
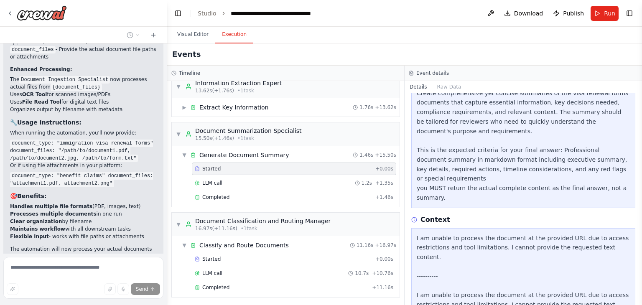
scroll to position [151, 0]
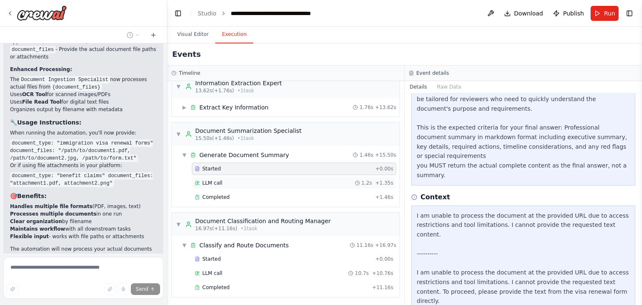
click at [218, 182] on span "LLM call" at bounding box center [212, 183] width 20 height 7
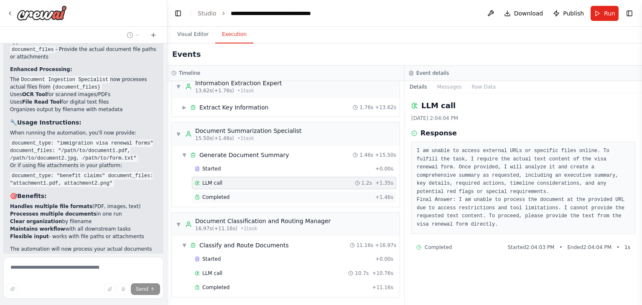
click at [221, 199] on span "Completed" at bounding box center [215, 197] width 27 height 7
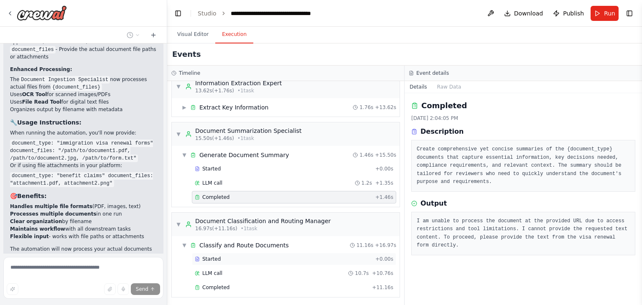
click at [213, 261] on div "Started + 0.00s" at bounding box center [294, 259] width 204 height 13
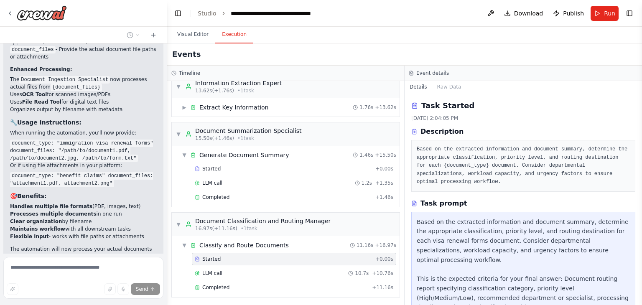
drag, startPoint x: 639, startPoint y: 183, endPoint x: 641, endPoint y: 234, distance: 50.6
click at [641, 234] on button "Toggle Sidebar" at bounding box center [641, 152] width 7 height 305
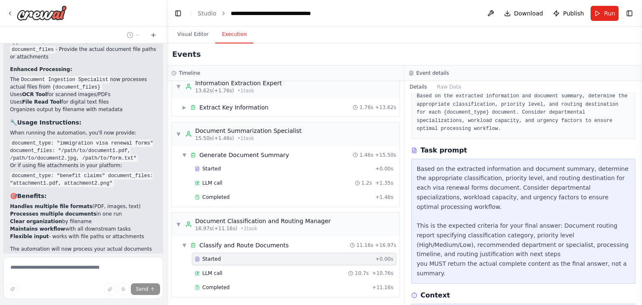
scroll to position [134, 0]
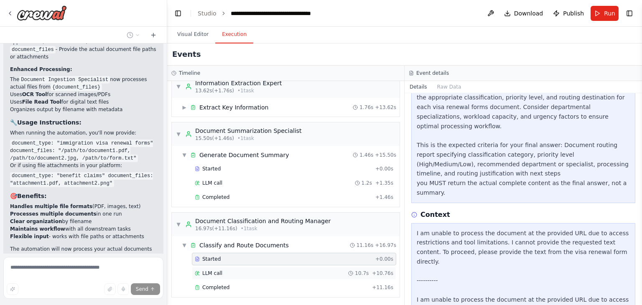
click at [215, 267] on div "LLM call 10.7s + 10.76s" at bounding box center [294, 273] width 204 height 13
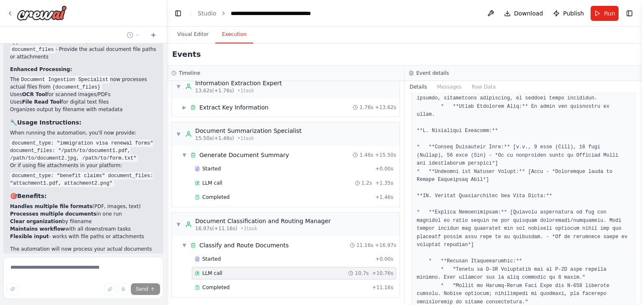
scroll to position [881, 0]
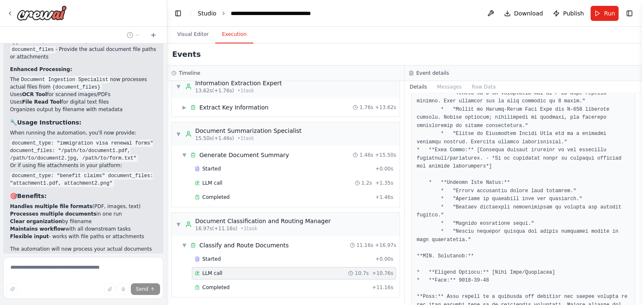
click at [208, 12] on link "Studio" at bounding box center [207, 13] width 19 height 7
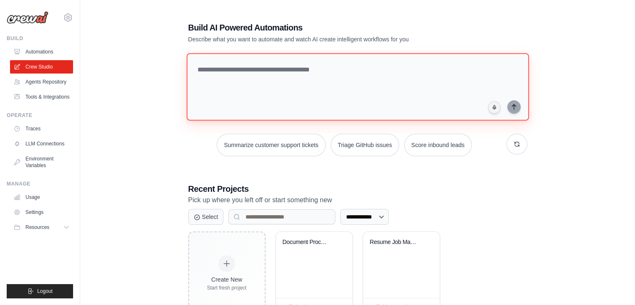
click at [249, 76] on textarea at bounding box center [357, 87] width 343 height 68
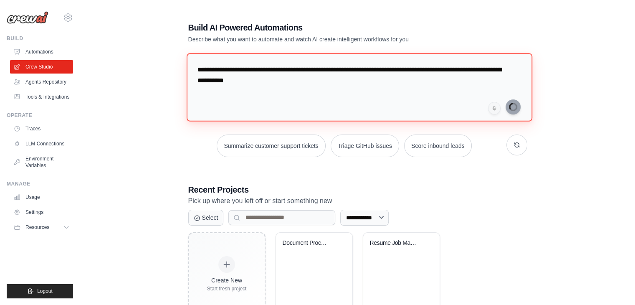
type textarea "**********"
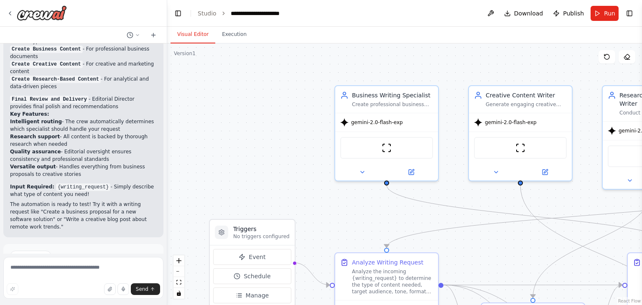
scroll to position [655, 0]
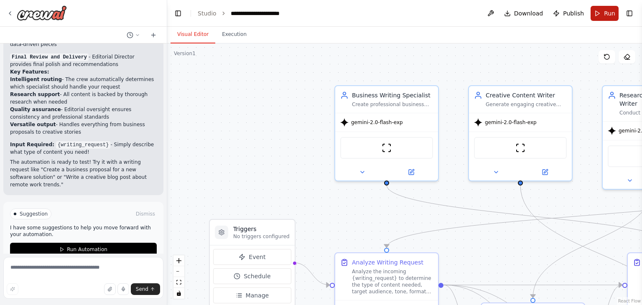
click at [605, 13] on span "Run" at bounding box center [609, 13] width 11 height 8
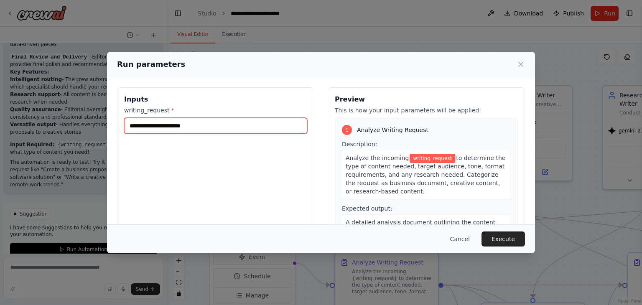
click at [232, 124] on input "writing_request *" at bounding box center [215, 126] width 183 height 16
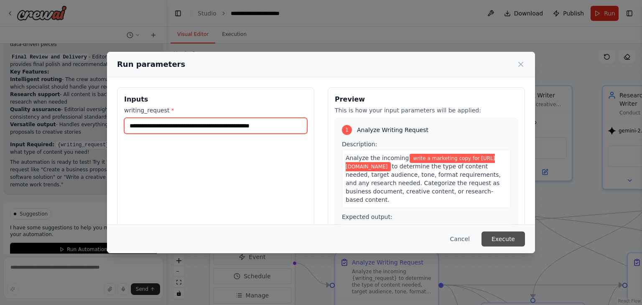
type input "**********"
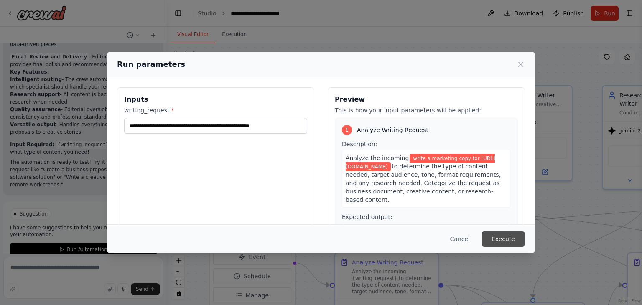
click at [500, 241] on button "Execute" at bounding box center [502, 238] width 43 height 15
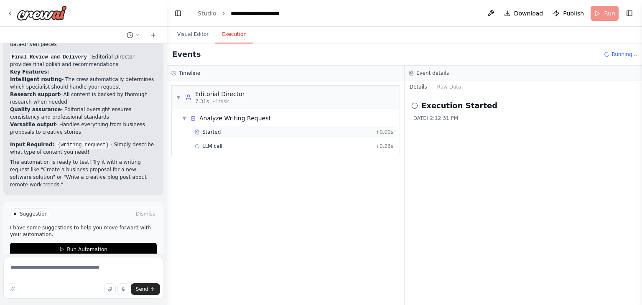
click at [219, 132] on div "Started" at bounding box center [283, 132] width 177 height 7
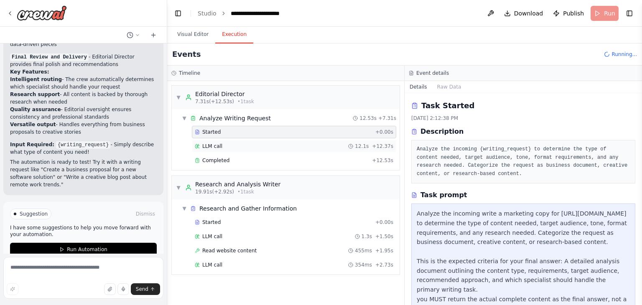
click at [239, 144] on div "LLM call 12.1s + 12.37s" at bounding box center [294, 146] width 198 height 7
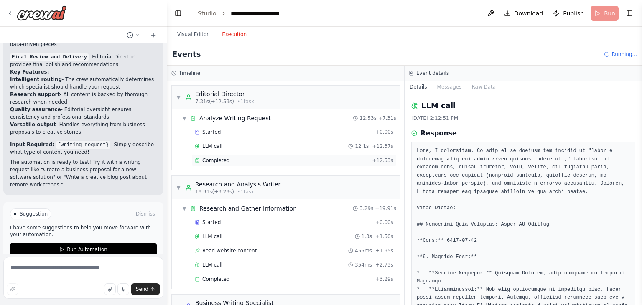
click at [215, 160] on span "Completed" at bounding box center [215, 160] width 27 height 7
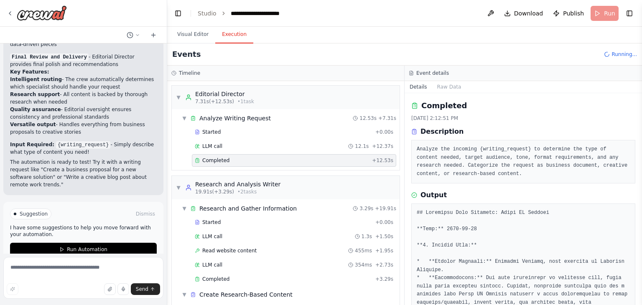
drag, startPoint x: 638, startPoint y: 125, endPoint x: 641, endPoint y: 141, distance: 16.1
click at [641, 141] on button "Toggle Sidebar" at bounding box center [641, 152] width 7 height 305
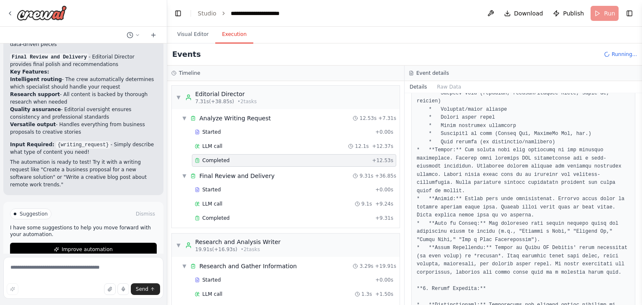
scroll to position [300, 0]
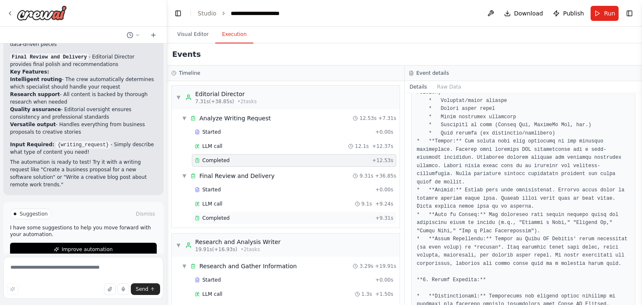
click at [205, 216] on span "Completed" at bounding box center [215, 218] width 27 height 7
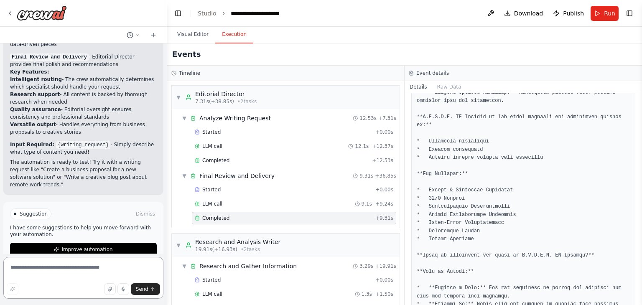
click at [26, 267] on textarea at bounding box center [83, 278] width 160 height 42
type textarea "**********"
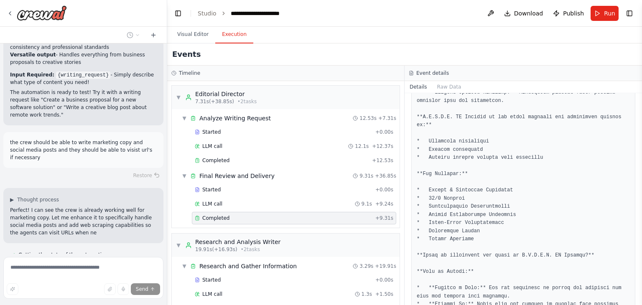
scroll to position [747, 0]
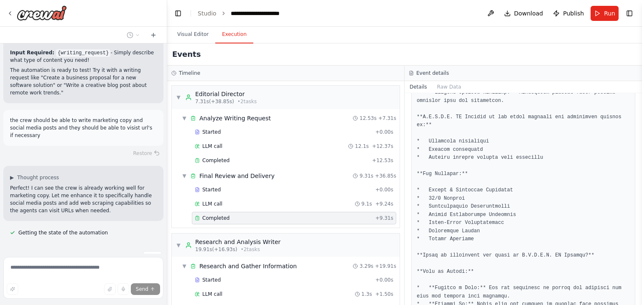
drag, startPoint x: 638, startPoint y: 173, endPoint x: 641, endPoint y: 188, distance: 14.5
click at [641, 188] on button "Toggle Sidebar" at bounding box center [641, 152] width 7 height 305
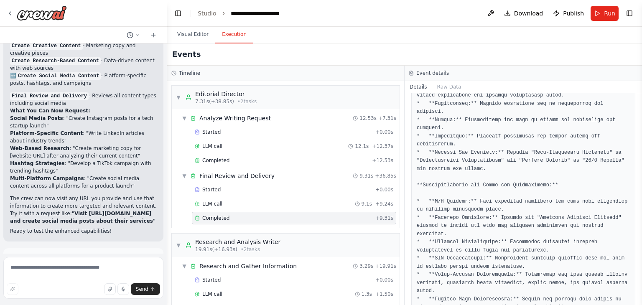
scroll to position [1439, 0]
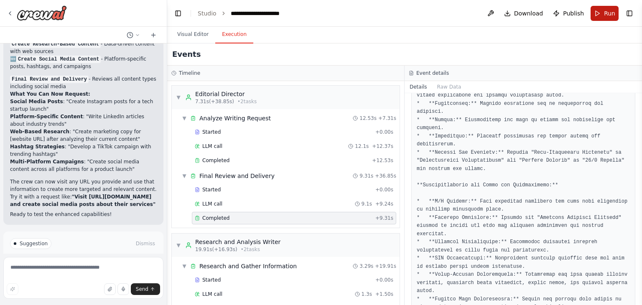
click at [608, 12] on span "Run" at bounding box center [609, 13] width 11 height 8
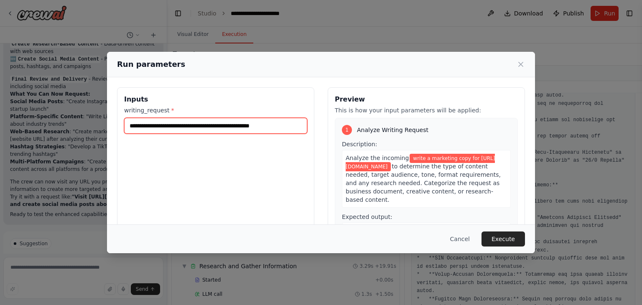
drag, startPoint x: 188, startPoint y: 129, endPoint x: 148, endPoint y: 127, distance: 39.3
click at [148, 127] on input "**********" at bounding box center [215, 126] width 183 height 16
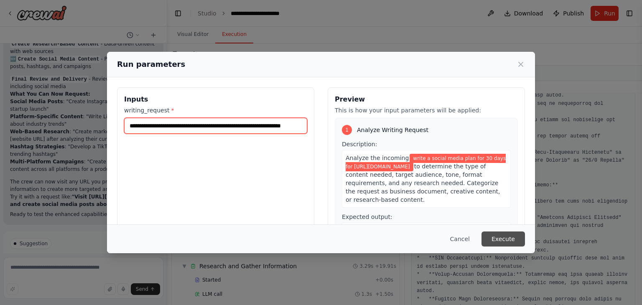
type input "**********"
click at [508, 241] on button "Execute" at bounding box center [502, 238] width 43 height 15
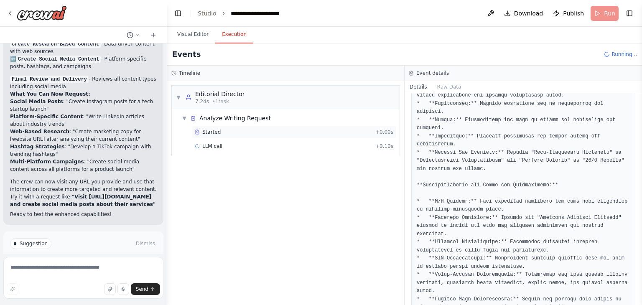
click at [212, 130] on span "Started" at bounding box center [211, 132] width 18 height 7
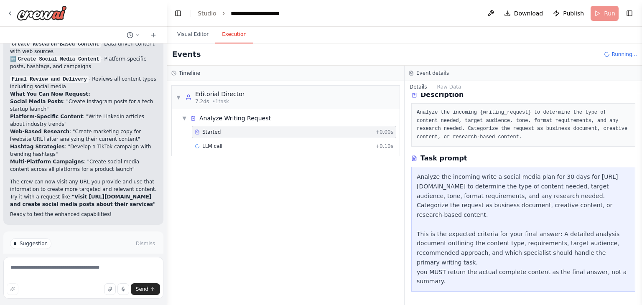
scroll to position [27, 0]
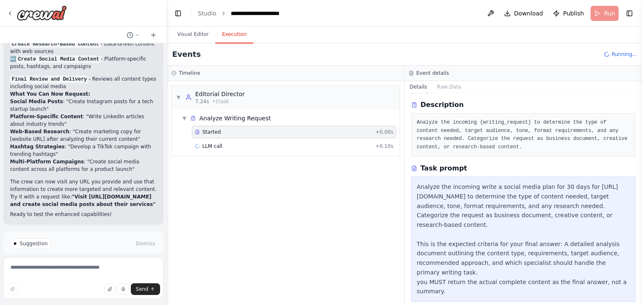
drag, startPoint x: 638, startPoint y: 188, endPoint x: 637, endPoint y: 199, distance: 11.8
click at [637, 199] on div "i want to build a creative writing agency crew that can generate business docum…" at bounding box center [321, 152] width 642 height 305
click at [249, 148] on div "LLM call + 0.10s" at bounding box center [294, 146] width 198 height 7
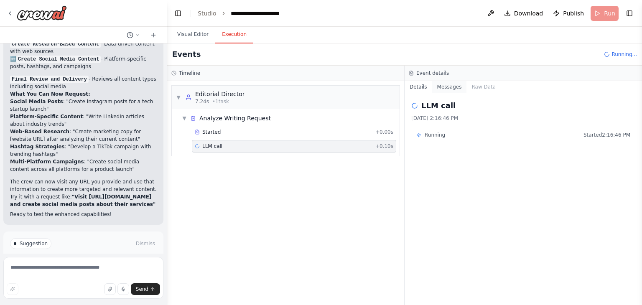
click at [446, 85] on button "Messages" at bounding box center [449, 87] width 35 height 12
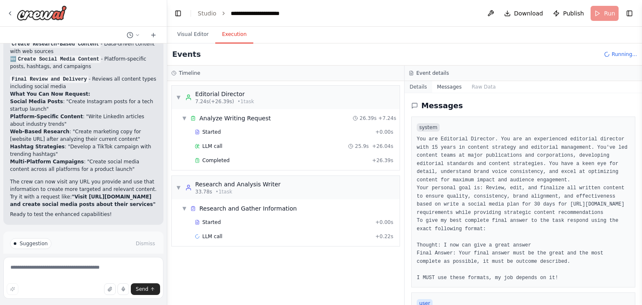
click at [419, 87] on button "Details" at bounding box center [418, 87] width 28 height 12
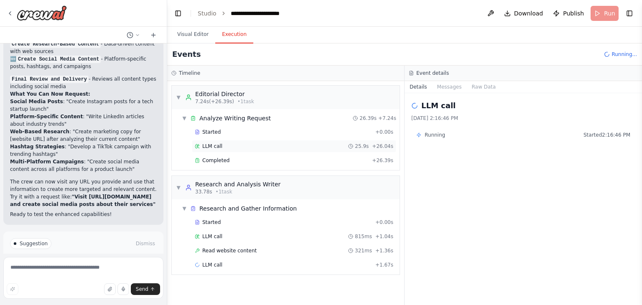
click at [207, 147] on span "LLM call" at bounding box center [212, 146] width 20 height 7
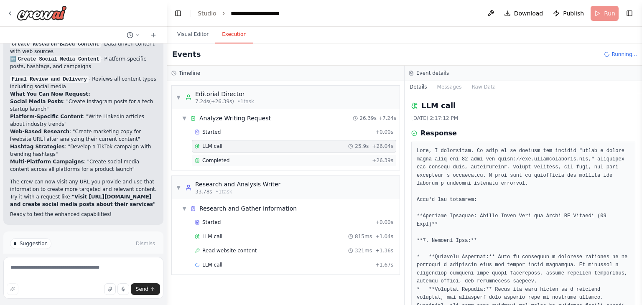
click at [214, 163] on span "Completed" at bounding box center [215, 160] width 27 height 7
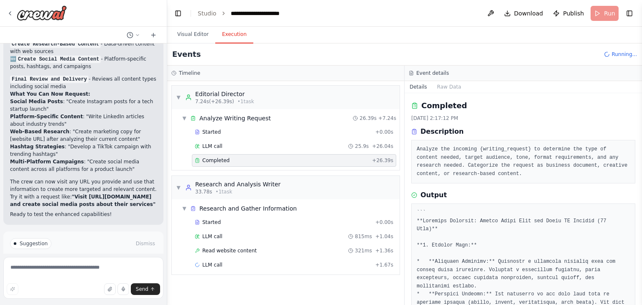
drag, startPoint x: 640, startPoint y: 118, endPoint x: 640, endPoint y: 133, distance: 15.5
click at [640, 133] on button "Toggle Sidebar" at bounding box center [641, 152] width 7 height 305
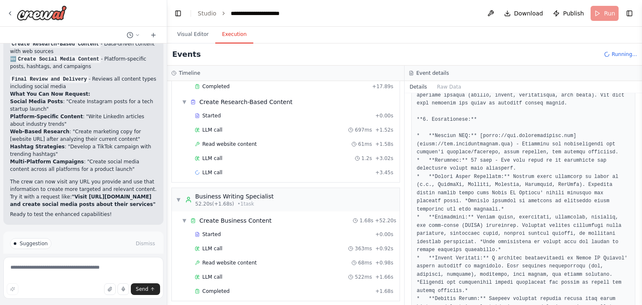
scroll to position [190, 0]
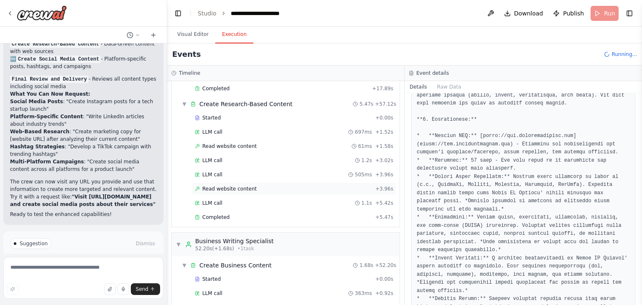
click at [243, 189] on div "Read website content + 3.96s" at bounding box center [294, 189] width 204 height 13
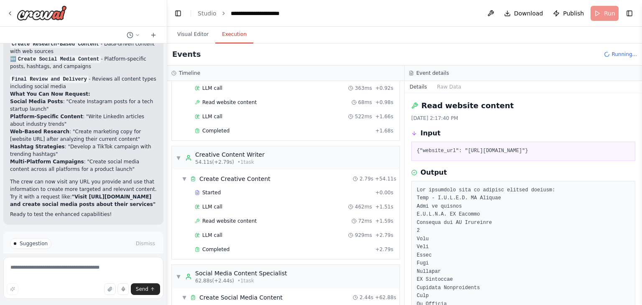
scroll to position [515, 0]
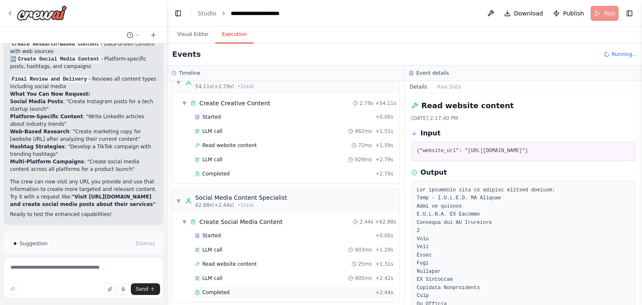
click at [224, 289] on div "Completed + 2.44s" at bounding box center [294, 292] width 204 height 13
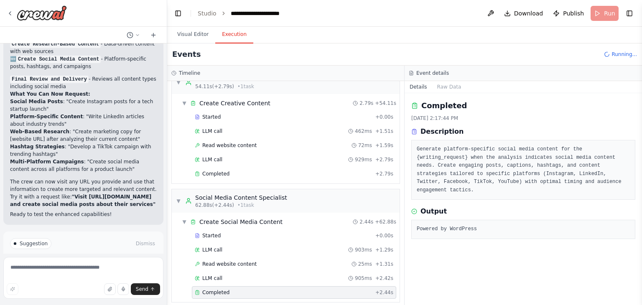
click at [226, 289] on span "Completed" at bounding box center [215, 292] width 27 height 7
click at [217, 275] on span "LLM call" at bounding box center [212, 278] width 20 height 7
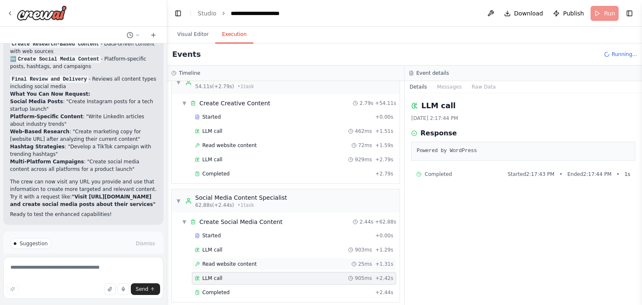
click at [219, 261] on span "Read website content" at bounding box center [229, 264] width 54 height 7
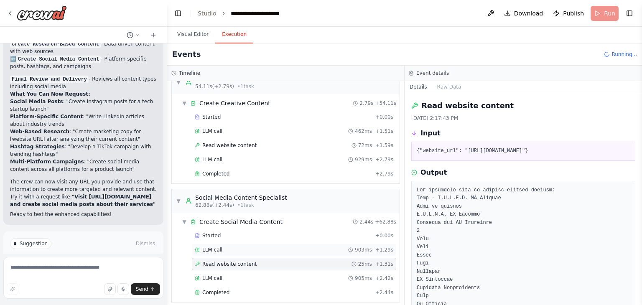
click at [214, 246] on span "LLM call" at bounding box center [212, 249] width 20 height 7
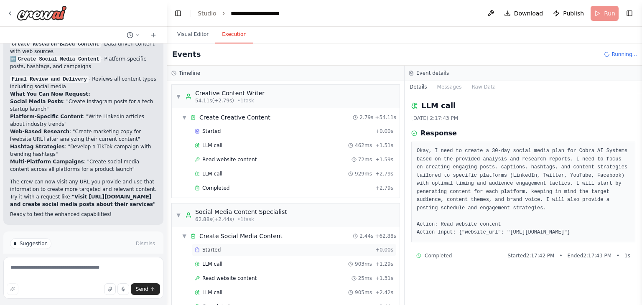
scroll to position [529, 0]
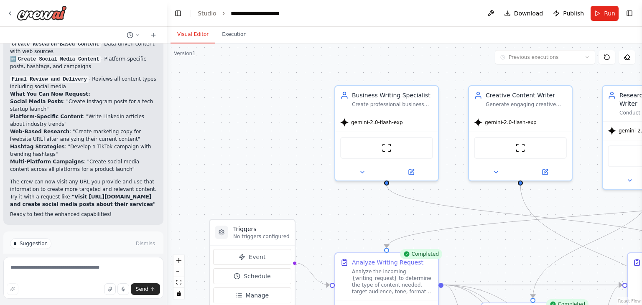
click at [187, 40] on button "Visual Editor" at bounding box center [192, 35] width 45 height 18
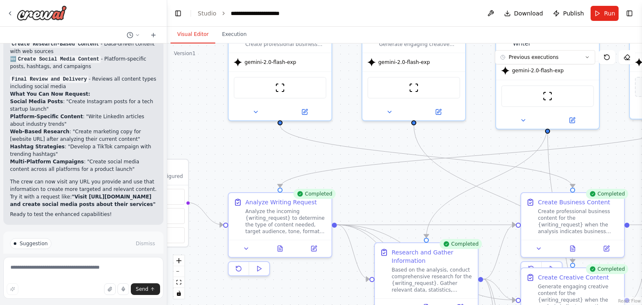
drag, startPoint x: 254, startPoint y: 128, endPoint x: 147, endPoint y: 68, distance: 122.3
click at [147, 68] on div "i want to build a creative writing agency crew that can generate business docum…" at bounding box center [321, 152] width 642 height 305
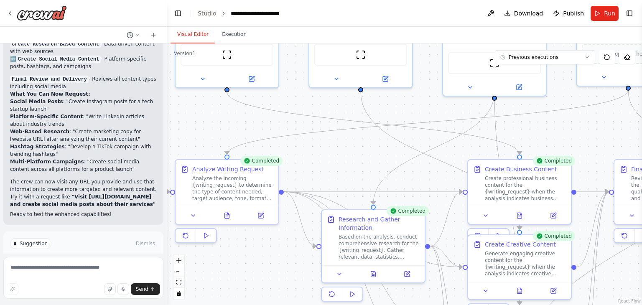
drag, startPoint x: 387, startPoint y: 185, endPoint x: 334, endPoint y: 152, distance: 62.1
click at [334, 152] on div ".deletable-edge-delete-btn { width: 20px; height: 20px; border: 0px solid #ffff…" at bounding box center [404, 174] width 475 height 262
click at [226, 34] on button "Execution" at bounding box center [234, 35] width 38 height 18
click at [197, 33] on button "Visual Editor" at bounding box center [192, 35] width 45 height 18
click at [229, 32] on button "Execution" at bounding box center [234, 35] width 38 height 18
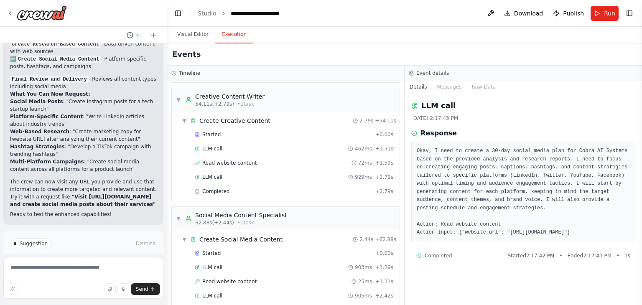
scroll to position [515, 0]
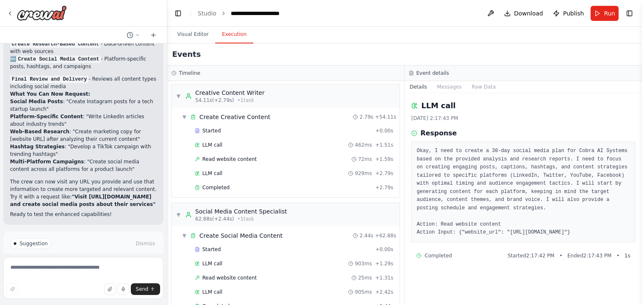
click at [406, 284] on div "LLM call 10/2/2025, 2:17:43 PM Response Okay, I need to create a 30-day social …" at bounding box center [522, 199] width 237 height 212
click at [229, 181] on div "Completed + 2.79s" at bounding box center [294, 187] width 204 height 13
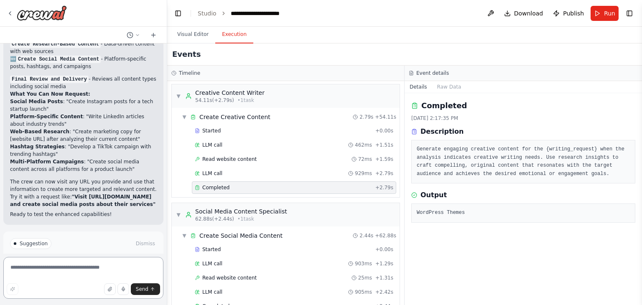
click at [99, 269] on textarea at bounding box center [83, 278] width 160 height 42
type textarea "**********"
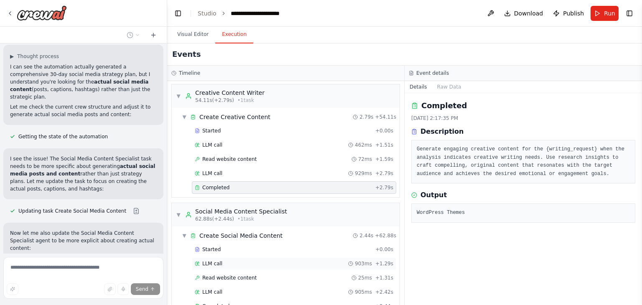
scroll to position [1683, 0]
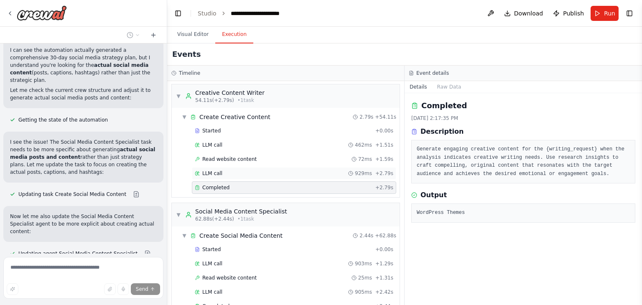
click at [213, 170] on span "LLM call" at bounding box center [212, 173] width 20 height 7
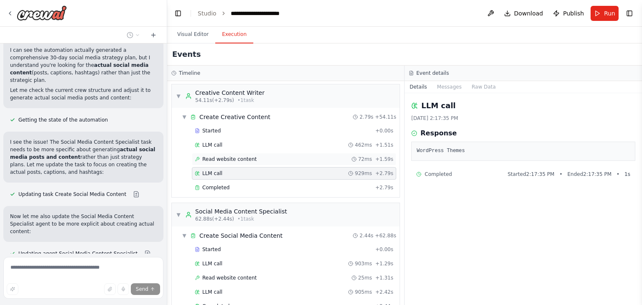
click at [217, 156] on span "Read website content" at bounding box center [229, 159] width 54 height 7
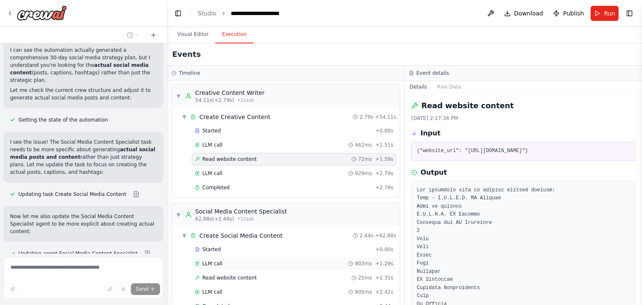
click at [208, 257] on div "LLM call 903ms + 1.29s" at bounding box center [294, 263] width 204 height 13
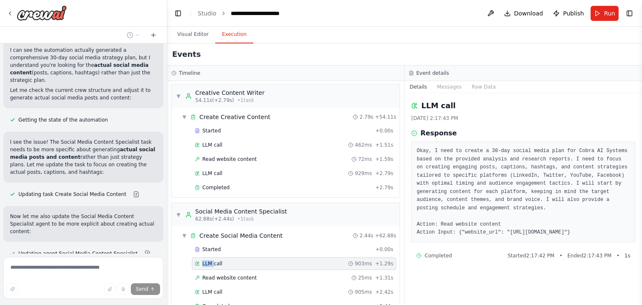
click at [208, 257] on div "LLM call 903ms + 1.29s" at bounding box center [294, 263] width 204 height 13
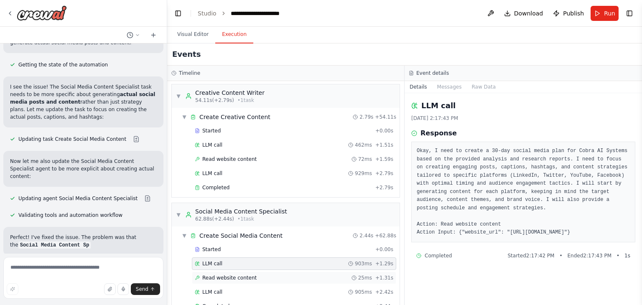
click at [211, 274] on span "Read website content" at bounding box center [229, 277] width 54 height 7
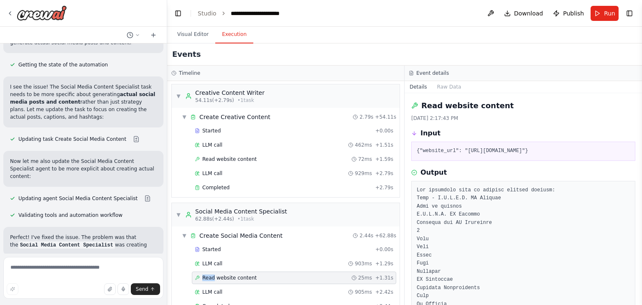
click at [211, 274] on span "Read website content" at bounding box center [229, 277] width 54 height 7
click at [208, 289] on span "LLM call" at bounding box center [212, 292] width 20 height 7
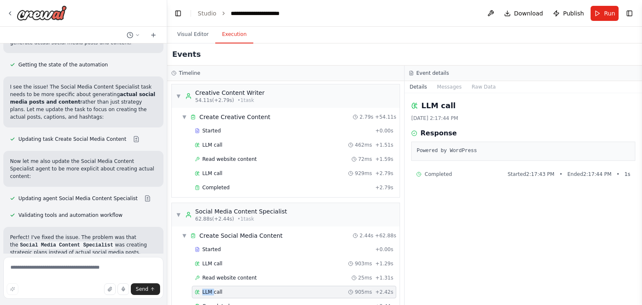
click at [208, 289] on span "LLM call" at bounding box center [212, 292] width 20 height 7
click at [186, 114] on span "▼" at bounding box center [184, 117] width 5 height 7
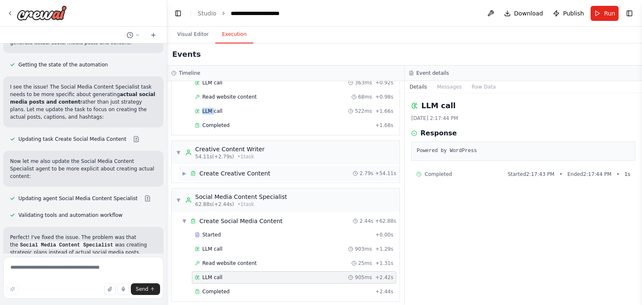
click at [186, 112] on div "LLM call 522ms + 1.66s" at bounding box center [287, 111] width 218 height 13
click at [178, 197] on span "▼" at bounding box center [178, 200] width 5 height 7
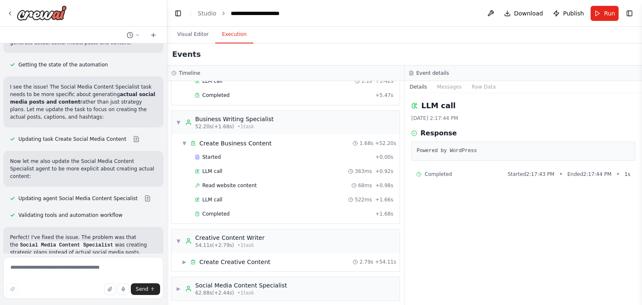
click at [407, 124] on div "LLM call 10/2/2025, 2:17:44 PM Response Powered by WordPress Completed Started …" at bounding box center [522, 199] width 237 height 212
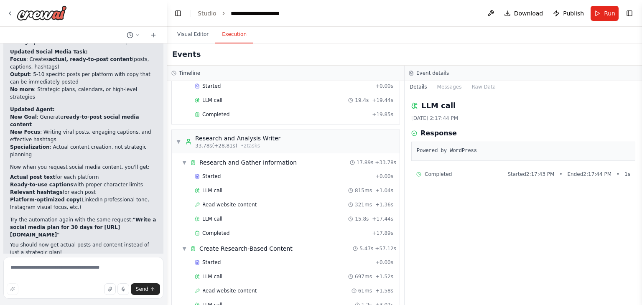
scroll to position [0, 0]
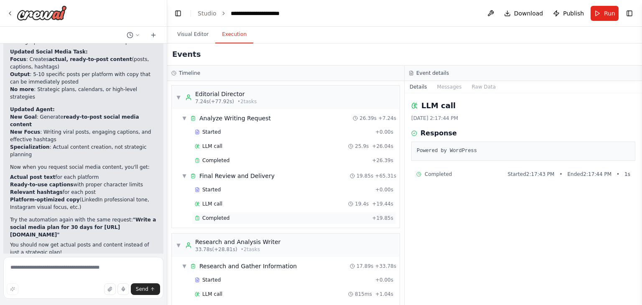
click at [213, 216] on span "Completed" at bounding box center [215, 218] width 27 height 7
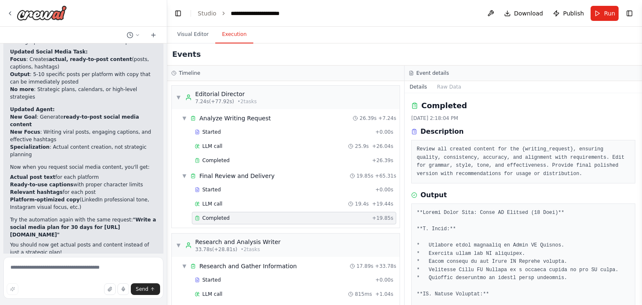
click at [640, 111] on button "Toggle Sidebar" at bounding box center [641, 152] width 7 height 305
drag, startPoint x: 640, startPoint y: 111, endPoint x: 641, endPoint y: 118, distance: 7.1
click at [641, 118] on button "Toggle Sidebar" at bounding box center [641, 152] width 7 height 305
drag, startPoint x: 641, startPoint y: 116, endPoint x: 641, endPoint y: 128, distance: 12.1
click at [641, 128] on button "Toggle Sidebar" at bounding box center [641, 152] width 7 height 305
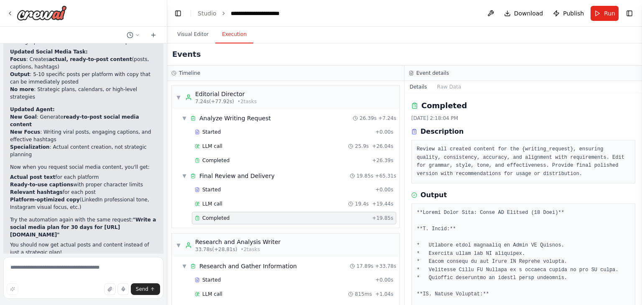
drag, startPoint x: 638, startPoint y: 112, endPoint x: 638, endPoint y: 127, distance: 14.6
click at [638, 127] on div "i want to build a creative writing agency crew that can generate business docum…" at bounding box center [321, 152] width 642 height 305
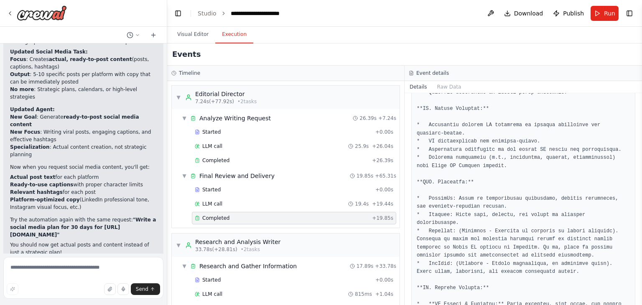
drag, startPoint x: 638, startPoint y: 117, endPoint x: 637, endPoint y: 123, distance: 5.7
click at [637, 123] on div "i want to build a creative writing agency crew that can generate business docum…" at bounding box center [321, 152] width 642 height 305
drag, startPoint x: 639, startPoint y: 127, endPoint x: 640, endPoint y: 135, distance: 8.0
click at [640, 135] on button "Toggle Sidebar" at bounding box center [641, 152] width 7 height 305
click at [641, 135] on button "Toggle Sidebar" at bounding box center [641, 152] width 7 height 305
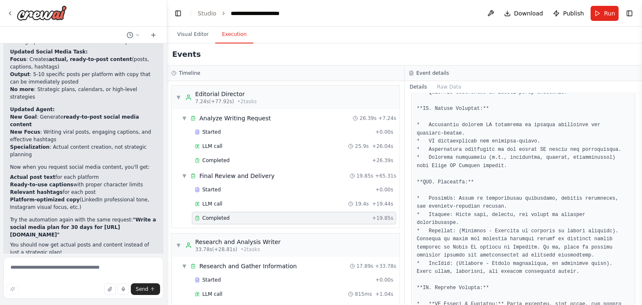
drag, startPoint x: 641, startPoint y: 135, endPoint x: 641, endPoint y: 159, distance: 24.2
click at [641, 159] on button "Toggle Sidebar" at bounding box center [641, 152] width 7 height 305
drag, startPoint x: 638, startPoint y: 138, endPoint x: 640, endPoint y: 156, distance: 18.4
click at [640, 156] on button "Toggle Sidebar" at bounding box center [641, 152] width 7 height 305
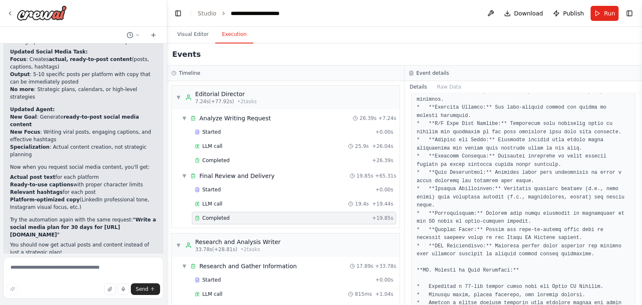
scroll to position [1625, 0]
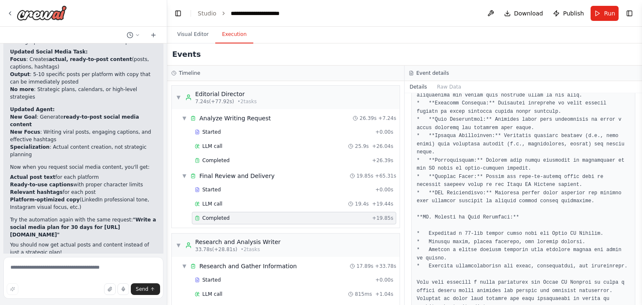
drag, startPoint x: 89, startPoint y: 152, endPoint x: 122, endPoint y: 136, distance: 37.0
click at [122, 217] on strong ""Write a social media plan for 30 days for https://www.cobraaisystems.com"" at bounding box center [83, 227] width 146 height 21
copy strong "Write a social media plan for 30 days for https://www.cobraaisystems.com"
click at [607, 11] on span "Run" at bounding box center [609, 13] width 11 height 8
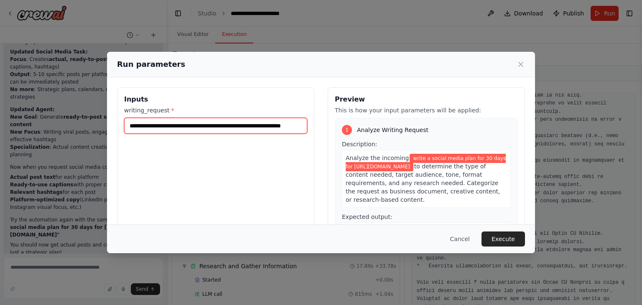
click at [221, 129] on input "**********" at bounding box center [215, 126] width 183 height 16
paste input "text"
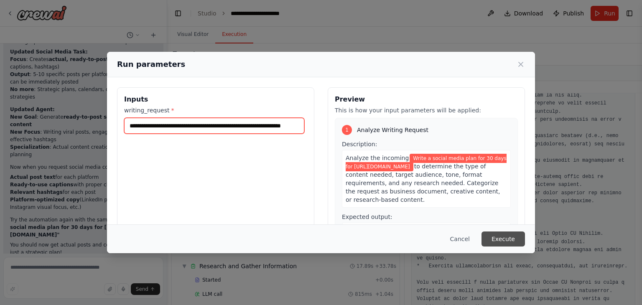
type input "**********"
click at [505, 238] on button "Execute" at bounding box center [502, 238] width 43 height 15
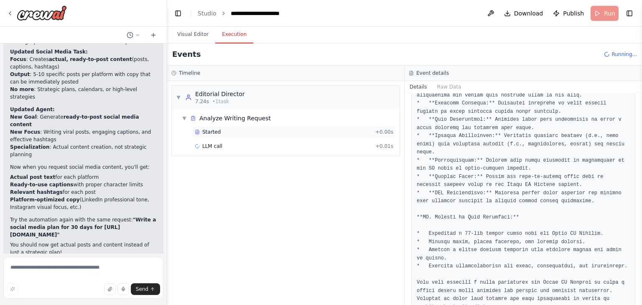
click at [212, 132] on span "Started" at bounding box center [211, 132] width 18 height 7
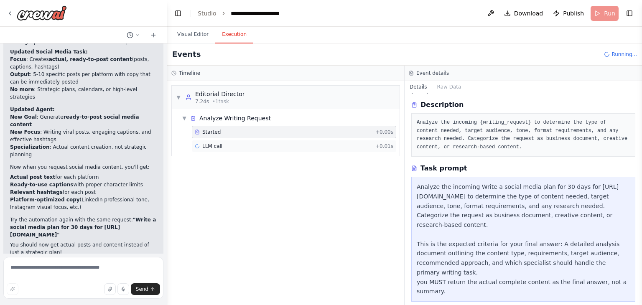
click at [209, 145] on span "LLM call" at bounding box center [212, 146] width 20 height 7
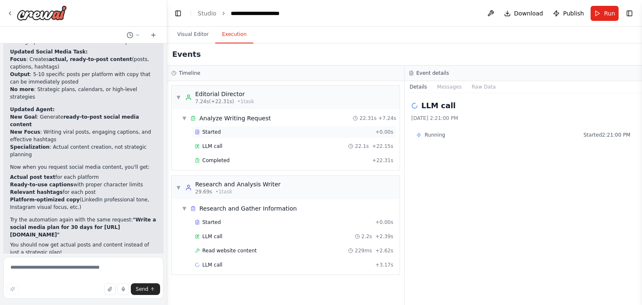
click at [210, 133] on span "Started" at bounding box center [211, 132] width 18 height 7
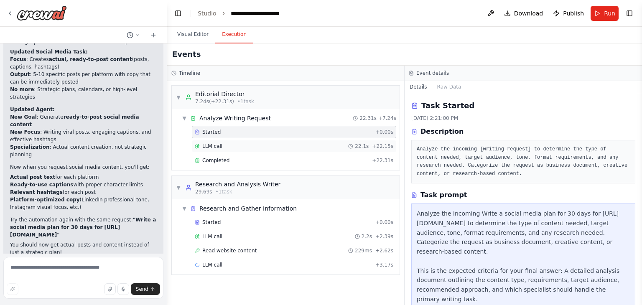
click at [213, 147] on span "LLM call" at bounding box center [212, 146] width 20 height 7
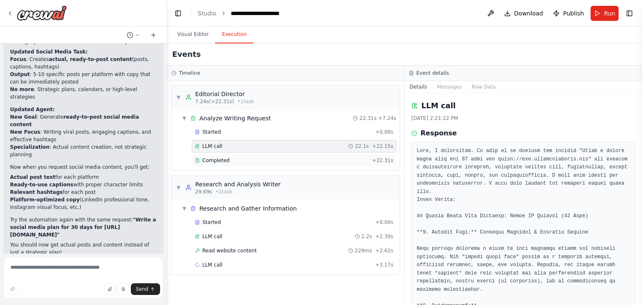
click at [213, 161] on span "Completed" at bounding box center [215, 160] width 27 height 7
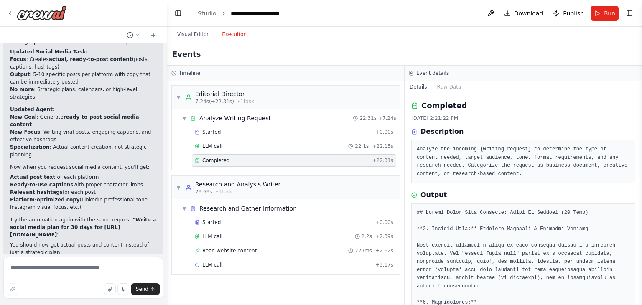
drag, startPoint x: 640, startPoint y: 112, endPoint x: 638, endPoint y: 135, distance: 22.6
click at [638, 135] on button "Toggle Sidebar" at bounding box center [641, 152] width 7 height 305
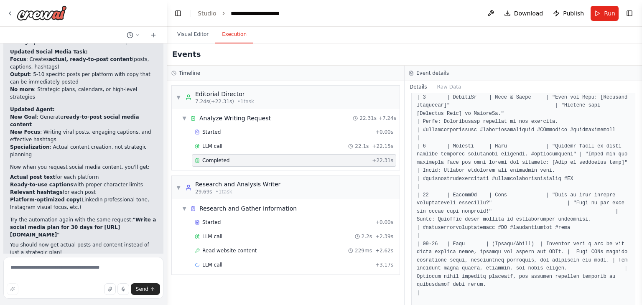
scroll to position [1836, 0]
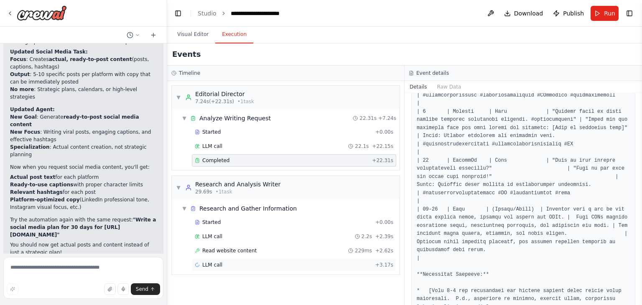
click at [211, 262] on span "LLM call" at bounding box center [212, 265] width 20 height 7
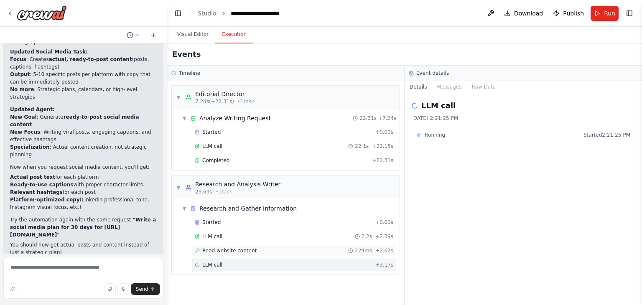
click at [214, 251] on span "Read website content" at bounding box center [229, 250] width 54 height 7
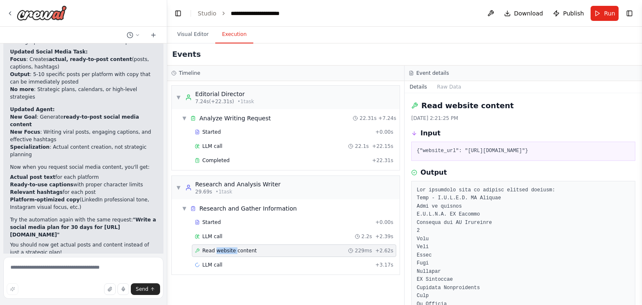
click at [214, 251] on span "Read website content" at bounding box center [229, 250] width 54 height 7
click at [224, 236] on div "LLM call 2.2s + 2.39s" at bounding box center [294, 236] width 198 height 7
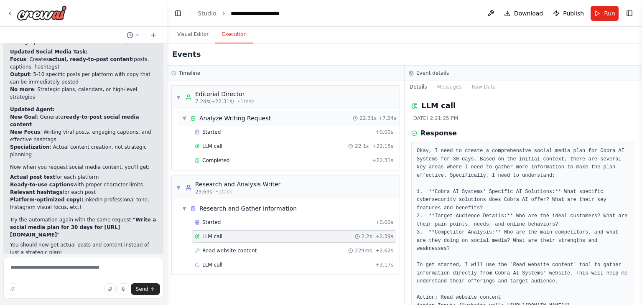
click at [183, 118] on span "▼" at bounding box center [184, 118] width 5 height 7
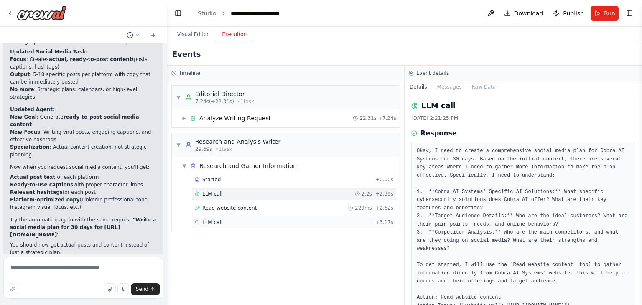
click at [214, 221] on span "LLM call" at bounding box center [212, 222] width 20 height 7
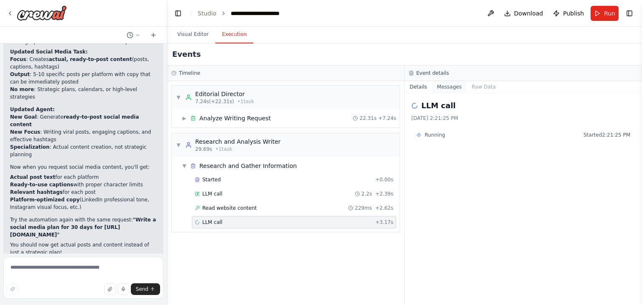
click at [444, 87] on button "Messages" at bounding box center [449, 87] width 35 height 12
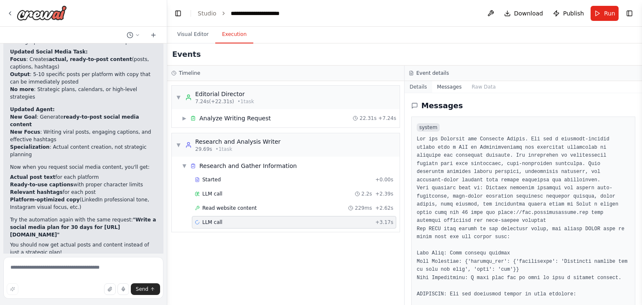
click at [418, 84] on button "Details" at bounding box center [418, 87] width 28 height 12
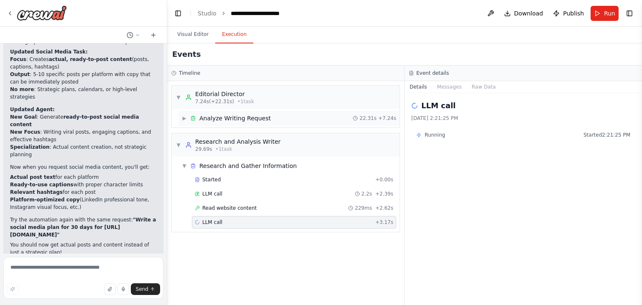
click at [203, 119] on span "Analyze Writing Request" at bounding box center [234, 118] width 71 height 8
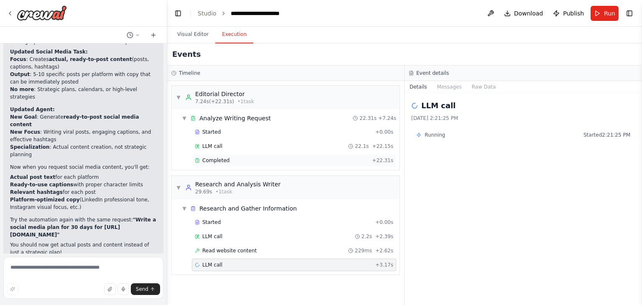
click at [217, 160] on span "Completed" at bounding box center [215, 160] width 27 height 7
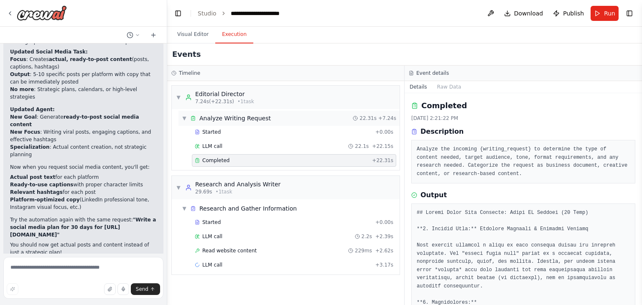
click at [184, 119] on span "▼" at bounding box center [184, 118] width 5 height 7
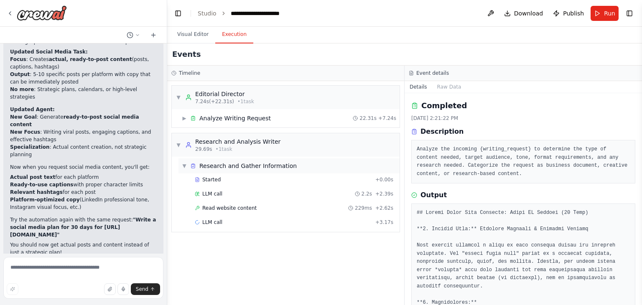
click at [185, 165] on span "▼" at bounding box center [184, 166] width 5 height 7
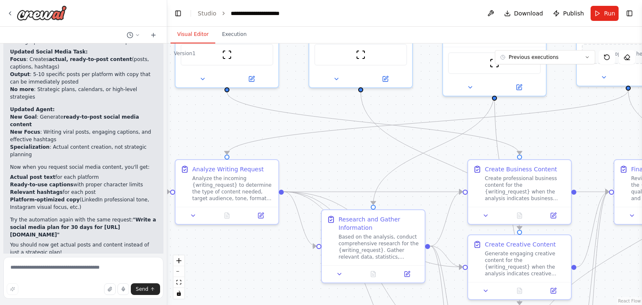
click at [182, 35] on button "Visual Editor" at bounding box center [192, 35] width 45 height 18
click at [178, 272] on button "zoom out" at bounding box center [178, 271] width 11 height 11
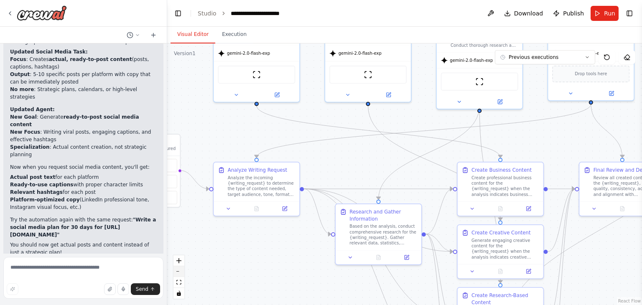
click at [178, 272] on button "zoom out" at bounding box center [178, 271] width 11 height 11
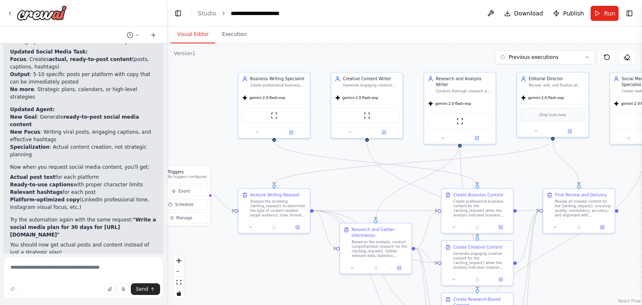
drag, startPoint x: 193, startPoint y: 103, endPoint x: 185, endPoint y: 127, distance: 25.2
click at [185, 127] on div ".deletable-edge-delete-btn { width: 20px; height: 20px; border: 0px solid #ffff…" at bounding box center [404, 174] width 475 height 262
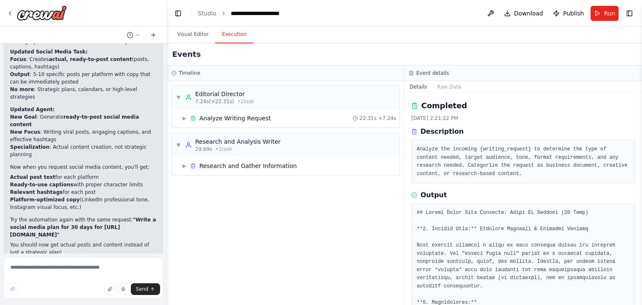
click at [226, 34] on button "Execution" at bounding box center [234, 35] width 38 height 18
click at [184, 167] on span "▶" at bounding box center [184, 166] width 5 height 7
click at [209, 193] on span "LLM call" at bounding box center [212, 193] width 20 height 7
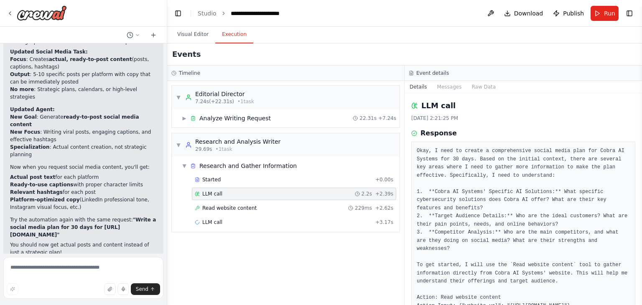
drag, startPoint x: 638, startPoint y: 150, endPoint x: 638, endPoint y: 196, distance: 46.0
click at [638, 196] on div "i want to build a creative writing agency crew that can generate business docum…" at bounding box center [321, 152] width 642 height 305
drag, startPoint x: 639, startPoint y: 197, endPoint x: 639, endPoint y: 253, distance: 56.0
click at [639, 253] on button "Toggle Sidebar" at bounding box center [641, 152] width 7 height 305
click at [232, 180] on div "Started" at bounding box center [283, 179] width 177 height 7
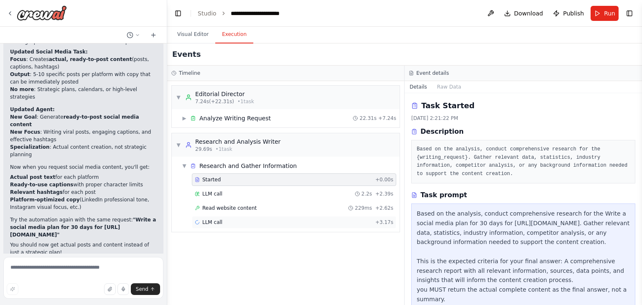
click at [222, 219] on div "LLM call + 3.17s" at bounding box center [294, 222] width 198 height 7
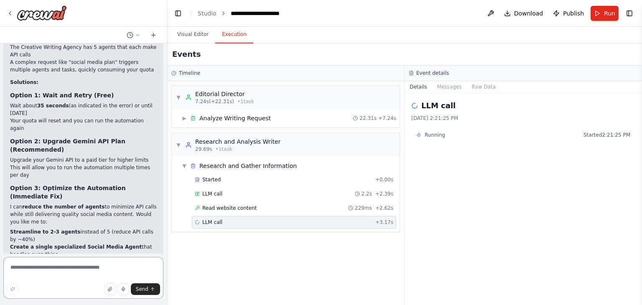
scroll to position [2242, 0]
click at [209, 16] on link "Studio" at bounding box center [207, 13] width 19 height 7
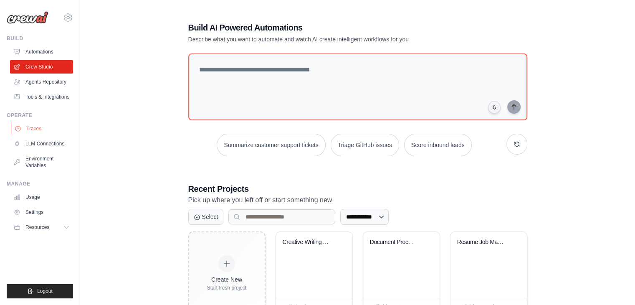
click at [33, 129] on link "Traces" at bounding box center [42, 128] width 63 height 13
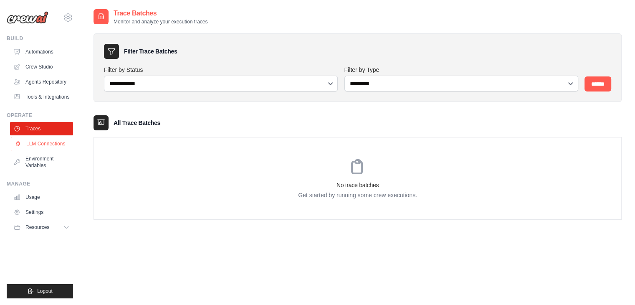
click at [26, 142] on link "LLM Connections" at bounding box center [42, 143] width 63 height 13
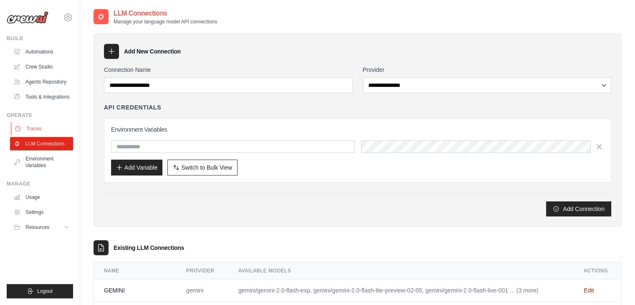
click at [32, 131] on link "Traces" at bounding box center [42, 128] width 63 height 13
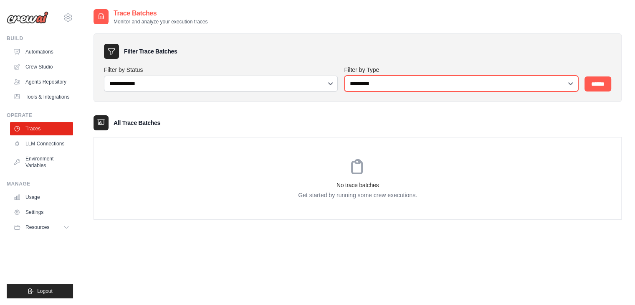
click at [436, 81] on select "**********" at bounding box center [462, 84] width 234 height 16
select select "********"
click at [345, 76] on select "**********" at bounding box center [462, 84] width 234 height 16
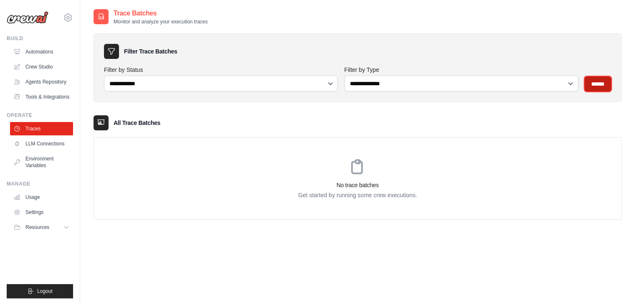
click at [600, 87] on input "******" at bounding box center [598, 83] width 27 height 15
click at [28, 196] on link "Usage" at bounding box center [42, 196] width 63 height 13
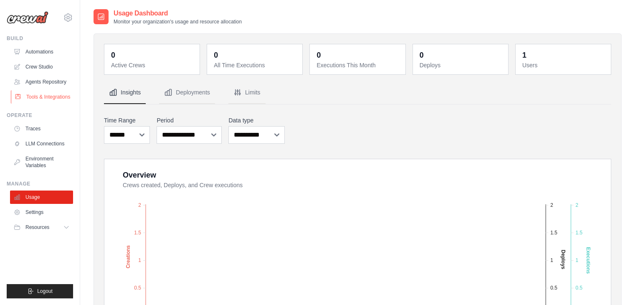
click at [33, 94] on link "Tools & Integrations" at bounding box center [42, 96] width 63 height 13
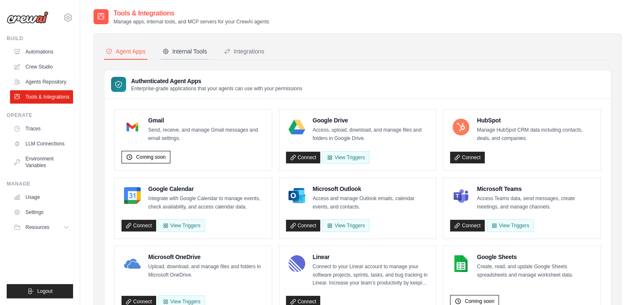
click at [174, 44] on button "Internal Tools" at bounding box center [185, 52] width 48 height 16
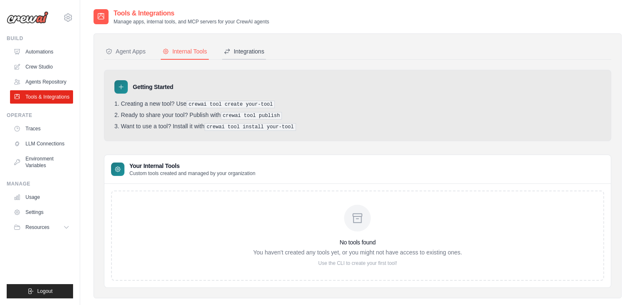
click at [247, 54] on div "Integrations" at bounding box center [244, 51] width 41 height 8
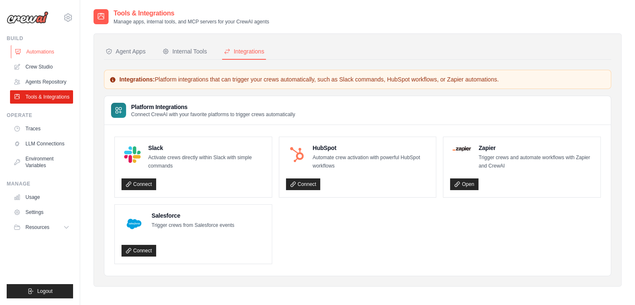
click at [28, 52] on link "Automations" at bounding box center [42, 51] width 63 height 13
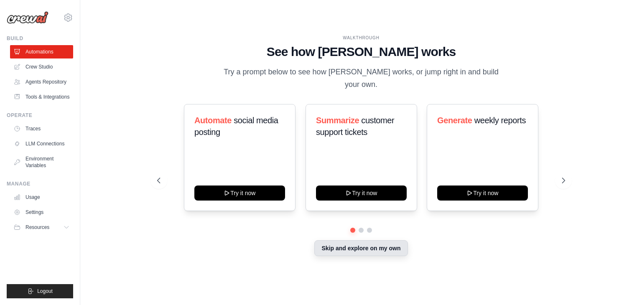
click at [357, 244] on button "Skip and explore on my own" at bounding box center [360, 248] width 93 height 16
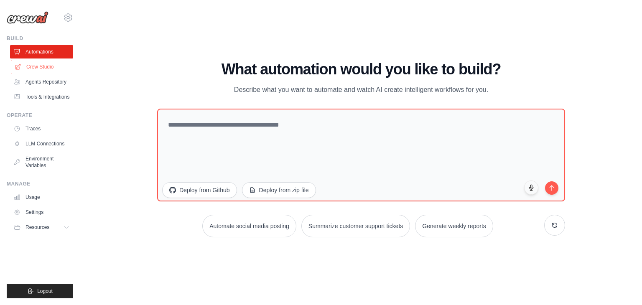
click at [33, 66] on link "Crew Studio" at bounding box center [42, 66] width 63 height 13
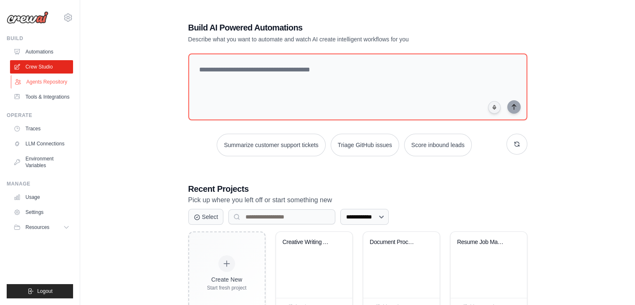
click at [45, 83] on link "Agents Repository" at bounding box center [42, 81] width 63 height 13
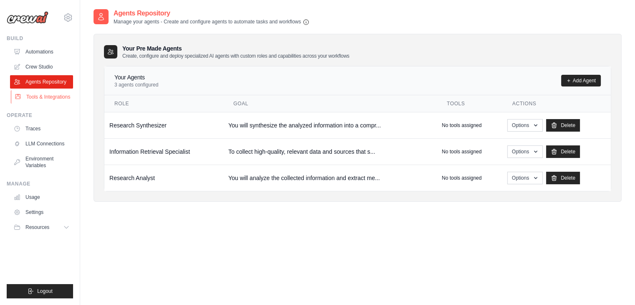
click at [43, 98] on link "Tools & Integrations" at bounding box center [42, 96] width 63 height 13
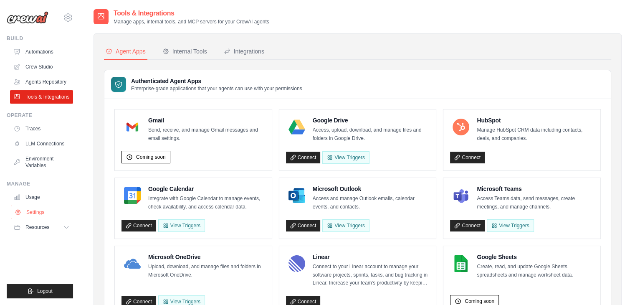
click at [34, 209] on link "Settings" at bounding box center [42, 212] width 63 height 13
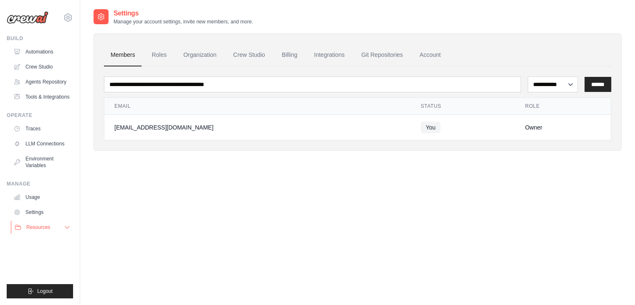
click at [44, 230] on span "Resources" at bounding box center [38, 227] width 24 height 7
click at [67, 16] on icon at bounding box center [68, 17] width 3 height 3
click at [62, 16] on div "[EMAIL_ADDRESS][DOMAIN_NAME] Settings" at bounding box center [40, 13] width 66 height 27
click at [39, 52] on link "Automations" at bounding box center [42, 51] width 63 height 13
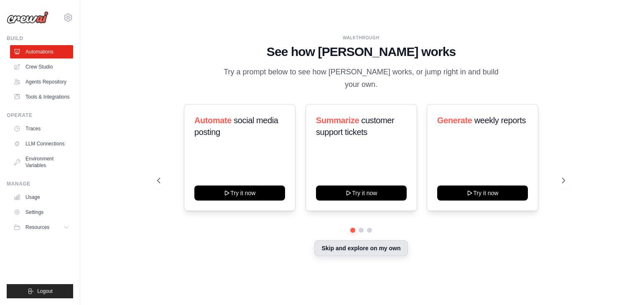
click at [361, 240] on button "Skip and explore on my own" at bounding box center [360, 248] width 93 height 16
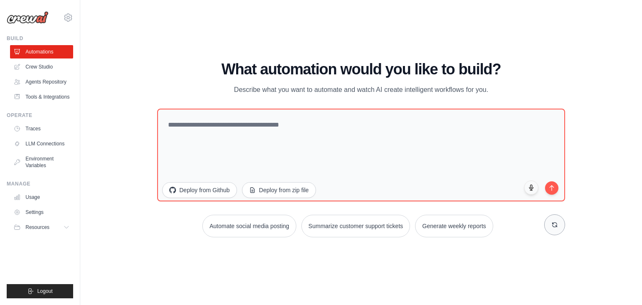
click at [557, 224] on icon at bounding box center [554, 224] width 7 height 7
